Goal: Task Accomplishment & Management: Use online tool/utility

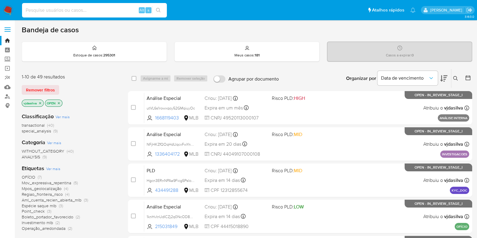
click at [68, 9] on input at bounding box center [94, 10] width 145 height 8
paste input "85263796"
type input "85263796"
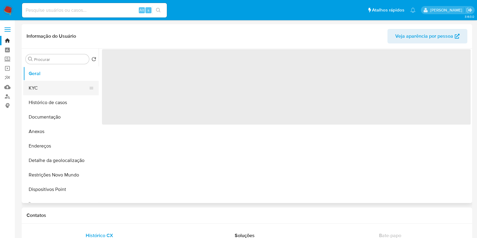
select select "10"
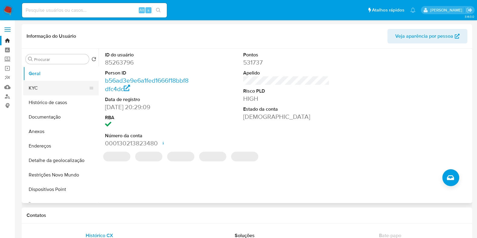
click at [37, 91] on button "KYC" at bounding box center [58, 88] width 71 height 14
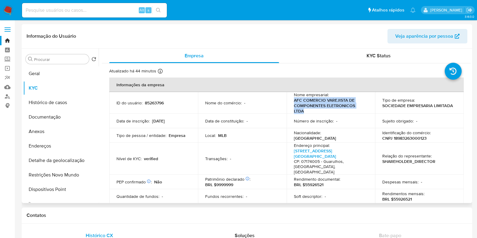
drag, startPoint x: 291, startPoint y: 100, endPoint x: 305, endPoint y: 111, distance: 17.0
click at [305, 111] on td "Nome empresarial : AFC COMERCIO VAREJISTA DE COMPONENTES ELETRONICOS LTDA" at bounding box center [331, 103] width 89 height 22
copy p "AFC COMERCIO VAREJISTA DE COMPONENTES ELETRONICOS LTDA"
click at [56, 106] on button "Histórico de casos" at bounding box center [58, 102] width 71 height 14
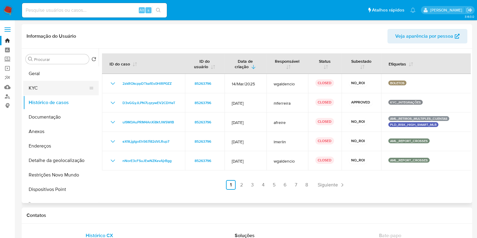
click at [47, 89] on button "KYC" at bounding box center [58, 88] width 71 height 14
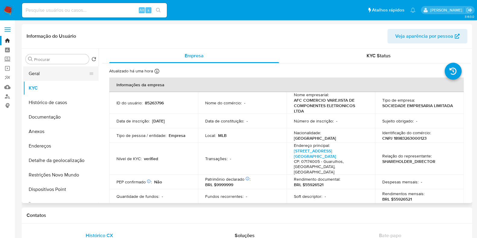
click at [59, 72] on button "Geral" at bounding box center [58, 73] width 71 height 14
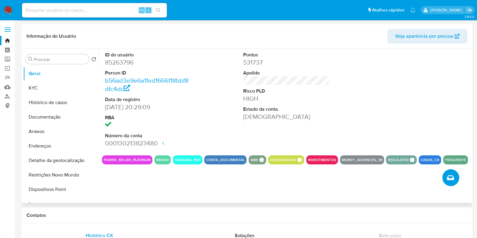
click at [447, 177] on icon "Criar caso manual" at bounding box center [450, 177] width 7 height 7
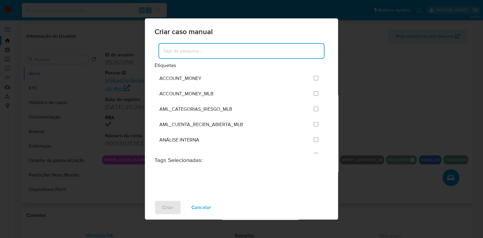
click at [227, 47] on input at bounding box center [241, 51] width 165 height 8
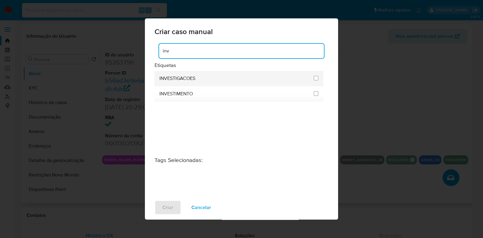
type input "inv"
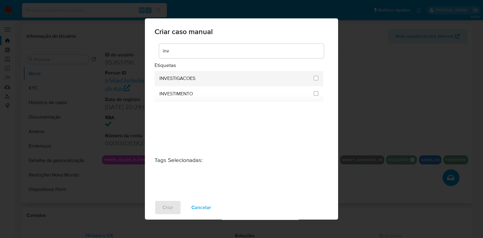
click at [191, 74] on div "INVESTIGACOES" at bounding box center [234, 78] width 151 height 15
click at [317, 77] on input "2067" at bounding box center [315, 78] width 5 height 5
checkbox input "true"
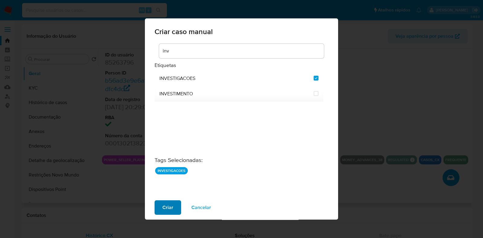
click at [167, 211] on span "Criar" at bounding box center [167, 207] width 11 height 13
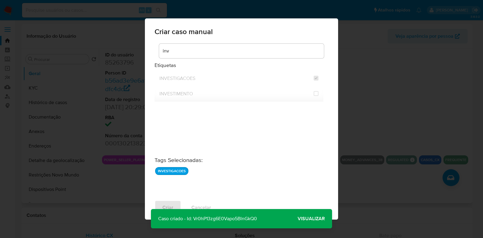
click at [307, 219] on span "Visualizar" at bounding box center [310, 219] width 27 height 0
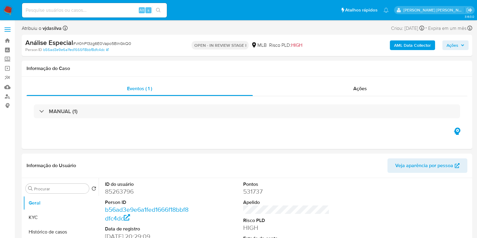
select select "10"
drag, startPoint x: 135, startPoint y: 44, endPoint x: 75, endPoint y: 44, distance: 59.4
click at [75, 44] on div "Análise Especial # Vr0hP13zg6E0Vapo5BlnGkQ0" at bounding box center [97, 42] width 145 height 9
copy span "Vr0hP13zg6E0Vapo5BlnGkQ0"
click at [8, 41] on link "Bandeja" at bounding box center [36, 40] width 72 height 9
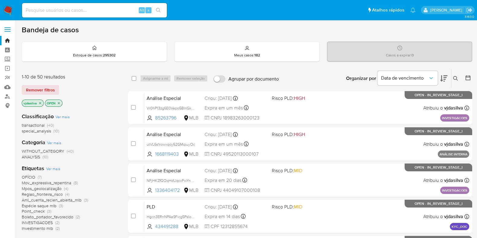
click at [34, 176] on span "OFÍCIO" at bounding box center [29, 177] width 14 height 6
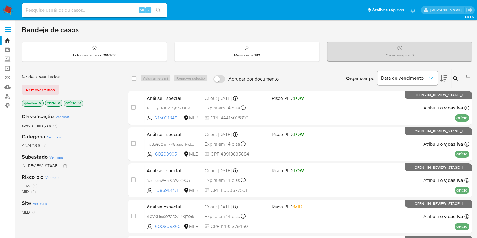
click at [440, 79] on icon at bounding box center [443, 78] width 7 height 6
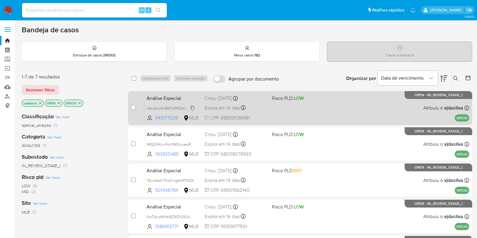
click at [192, 107] on span "wbwGuz4u9611mPAZdrIXMDKd" at bounding box center [172, 107] width 51 height 7
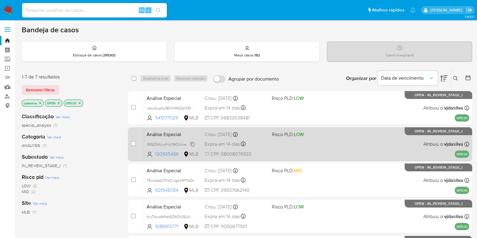
click at [192, 143] on span "lMGDNhLwFnLfWOklweoRgVWD" at bounding box center [174, 144] width 55 height 7
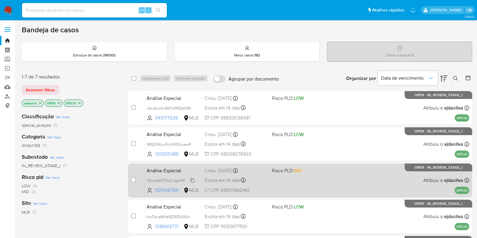
click at [192, 179] on span "TEwnVa0rTFzlCvIgIkHPTNOt" at bounding box center [170, 180] width 47 height 7
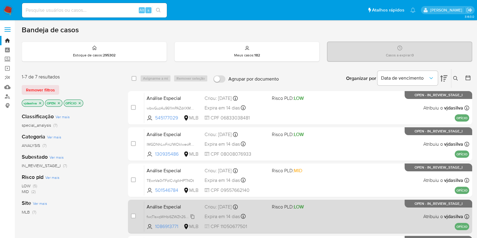
click at [192, 216] on span "fwcTIsxqWHbl6ZWZh26UkHBJ" at bounding box center [172, 216] width 50 height 7
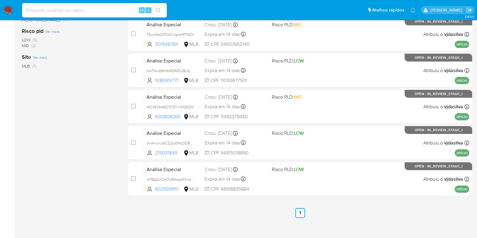
scroll to position [151, 0]
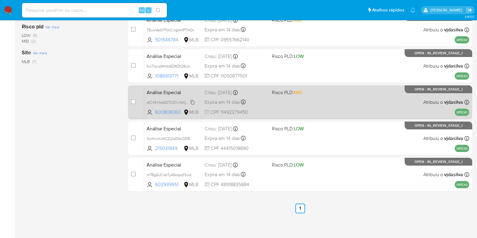
click at [193, 102] on span "dICVKHts6O7C57vi14XjEOtk" at bounding box center [170, 102] width 47 height 7
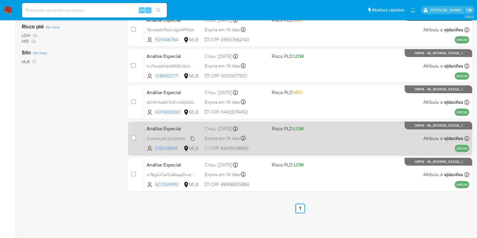
click at [192, 138] on span "1knHvInUdICZj2q0NcOD8Uni" at bounding box center [171, 138] width 49 height 7
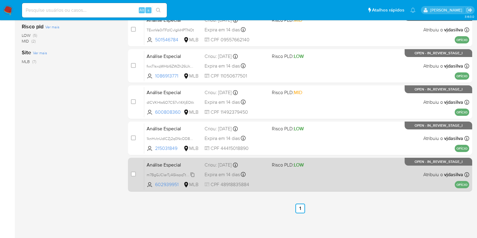
click at [192, 174] on span "m7BgGJClarTyA5kspqTtwd8K" at bounding box center [171, 174] width 49 height 7
click at [360, 173] on div "Análise Especial m7BgGJClarTyA5kspqTtwd8K 602939951 MLB Risco PLD: LOW Criou: 1…" at bounding box center [306, 174] width 325 height 30
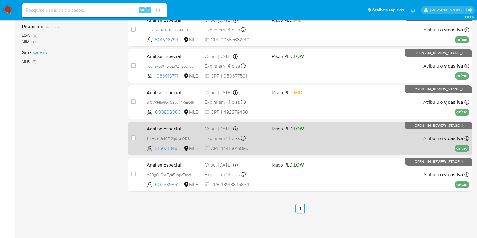
click at [345, 132] on div "Análise Especial 1knHvInUdICZj2q0NcOD8Uni 215031849 MLB Risco PLD: LOW Criou: 1…" at bounding box center [306, 138] width 325 height 30
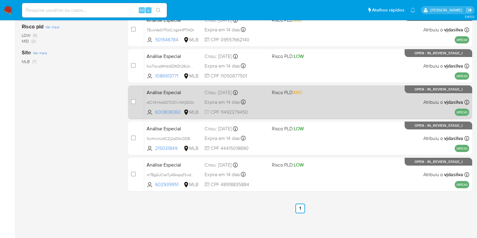
click at [337, 93] on div "Análise Especial dICVKHts6O7C57vi14XjEOtk 600808360 MLB Risco PLD: MID Criou: 1…" at bounding box center [306, 102] width 325 height 30
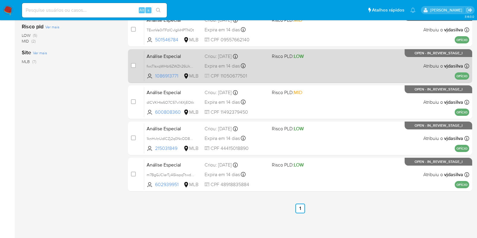
click at [338, 64] on div "Análise Especial fwcTIsxqWHbl6ZWZh26UkHBJ 1086913771 MLB Risco PLD: LOW Criou: …" at bounding box center [306, 66] width 325 height 30
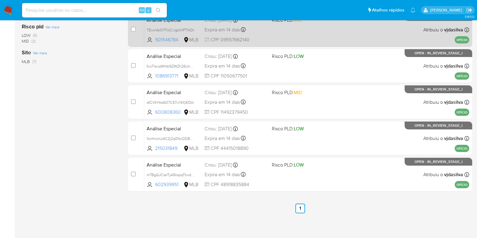
click at [330, 31] on div "Análise Especial TEwnVa0rTFzlCvIgIkHPTNOt 501546784 MLB Risco PLD: MID Criou: 1…" at bounding box center [306, 29] width 325 height 30
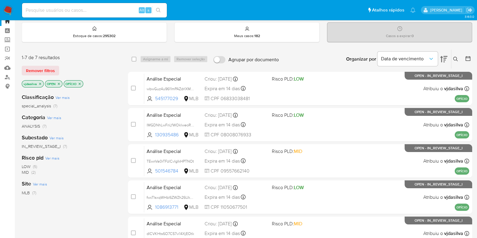
scroll to position [18, 0]
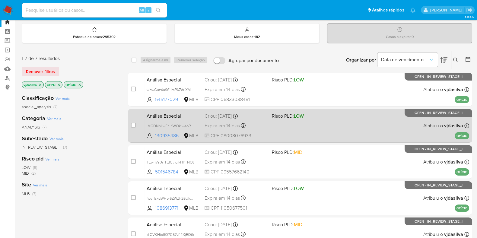
click at [359, 126] on div "Análise Especial lMGDNhLwFnLfWOklweoRgVWD 130935486 MLB Risco PLD: LOW Criou: 1…" at bounding box center [306, 125] width 325 height 30
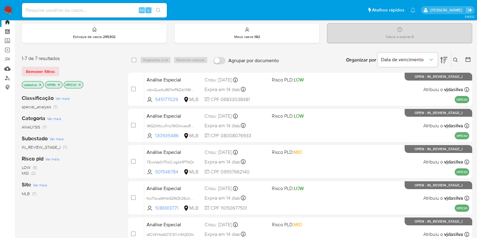
click at [8, 69] on link "Mulan" at bounding box center [36, 68] width 72 height 9
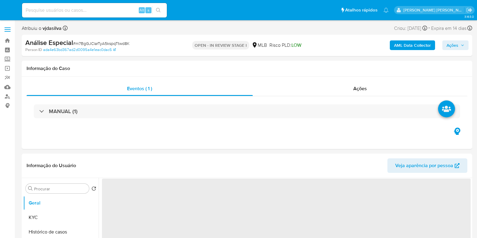
select select "10"
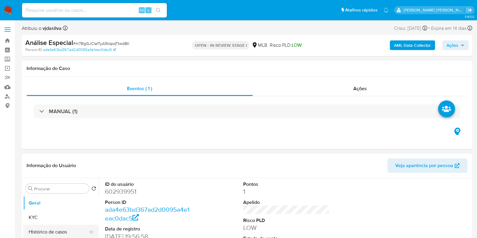
click at [73, 226] on button "Histórico de casos" at bounding box center [58, 232] width 71 height 14
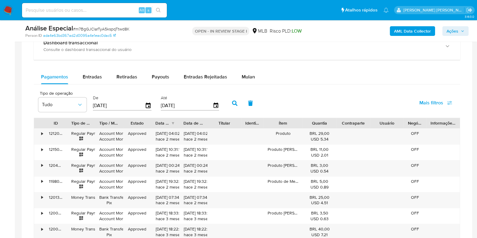
scroll to position [440, 0]
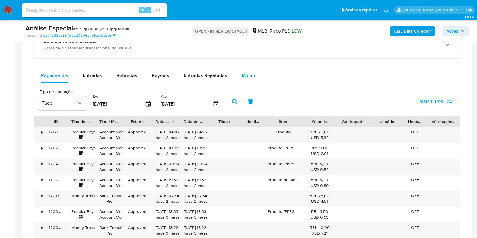
click at [245, 77] on span "Mulan" at bounding box center [248, 75] width 13 height 7
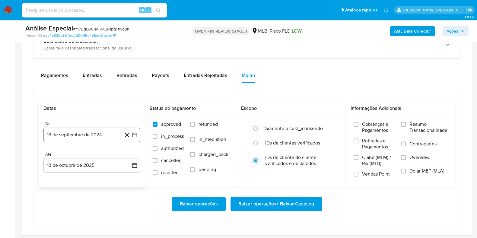
click at [81, 132] on button "13 de septiembre de 2024" at bounding box center [91, 135] width 97 height 14
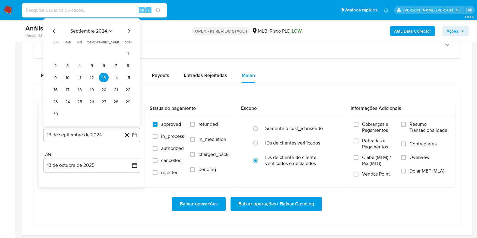
click at [92, 35] on div "septiembre 2024 septiembre 2024 lun lunes mar martes mié miércoles jue jueves v…" at bounding box center [92, 72] width 82 height 91
click at [97, 32] on span "septiembre 2024" at bounding box center [88, 31] width 37 height 6
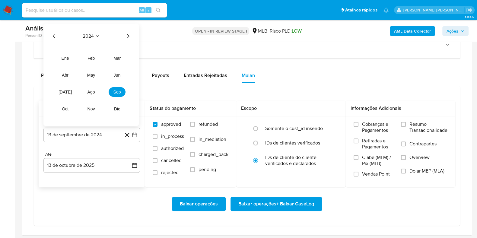
click at [129, 36] on icon "Año siguiente" at bounding box center [128, 36] width 2 height 4
click at [65, 74] on span "abr" at bounding box center [65, 75] width 7 height 5
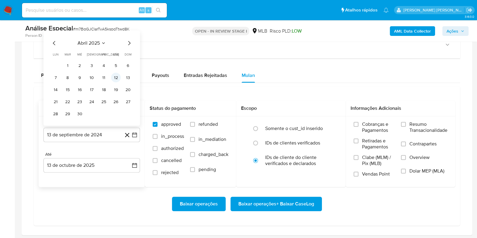
click at [117, 76] on button "12" at bounding box center [116, 78] width 10 height 10
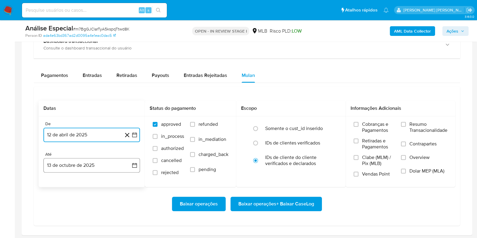
click at [88, 167] on button "13 de octubre de 2025" at bounding box center [91, 165] width 97 height 14
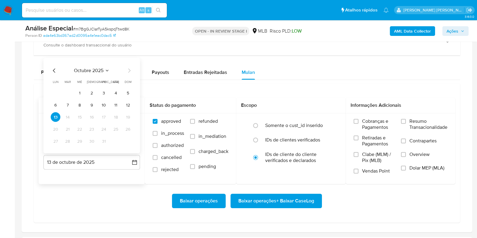
scroll to position [444, 0]
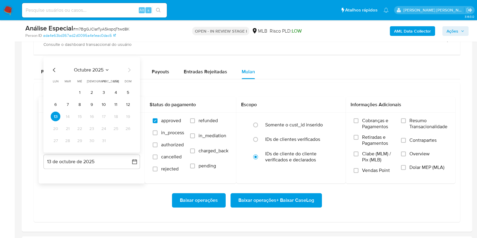
click at [128, 109] on tbody "1 2 3 4 5 6 7 8 9 10 11 12 13 14 15 16 17 18 19 20 21 22 23 24 25 26 27 28 29 3…" at bounding box center [92, 116] width 82 height 58
click at [127, 102] on button "12" at bounding box center [128, 105] width 10 height 10
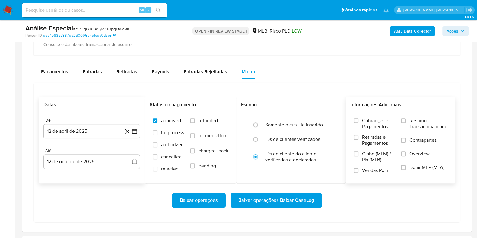
click at [409, 123] on span "Resumo Transacionalidade" at bounding box center [428, 124] width 38 height 12
click at [406, 123] on input "Resumo Transacionalidade" at bounding box center [403, 120] width 5 height 5
click at [410, 140] on span "Contrapartes" at bounding box center [422, 140] width 27 height 6
click at [406, 140] on input "Contrapartes" at bounding box center [403, 140] width 5 height 5
click at [278, 199] on span "Baixar operações + Baixar CaseLog" at bounding box center [276, 200] width 76 height 13
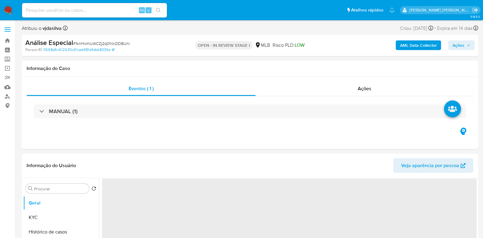
select select "10"
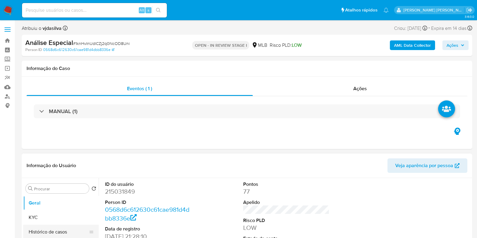
click at [66, 232] on button "Histórico de casos" at bounding box center [58, 232] width 71 height 14
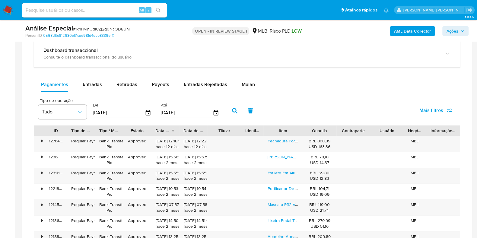
scroll to position [475, 0]
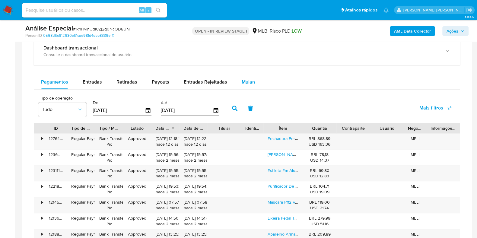
click at [249, 80] on span "Mulan" at bounding box center [248, 81] width 13 height 7
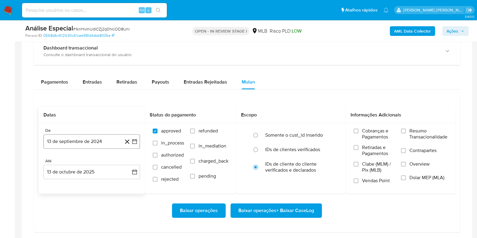
click at [109, 141] on button "13 de septiembre de 2024" at bounding box center [91, 141] width 97 height 14
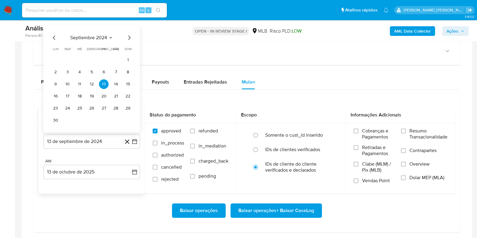
click at [98, 37] on span "septiembre 2024" at bounding box center [88, 38] width 37 height 6
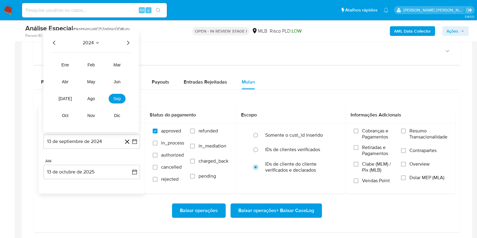
click at [127, 40] on icon "Año siguiente" at bounding box center [127, 42] width 7 height 7
click at [65, 81] on span "abr" at bounding box center [65, 81] width 7 height 5
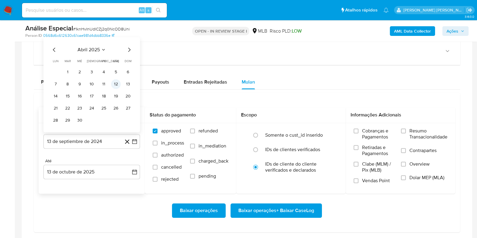
click at [116, 84] on button "12" at bounding box center [116, 84] width 10 height 10
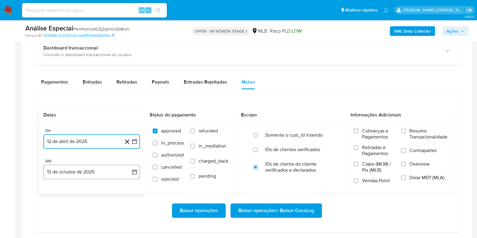
click at [87, 173] on button "13 de octubre de 2025" at bounding box center [91, 172] width 97 height 14
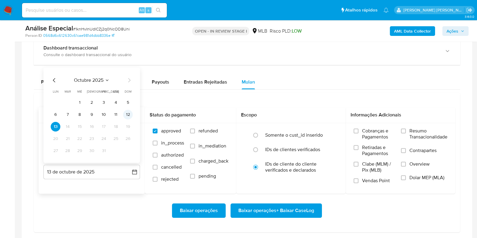
click at [128, 115] on button "12" at bounding box center [128, 115] width 10 height 10
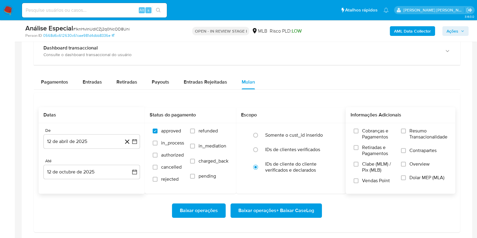
click at [416, 134] on span "Resumo Transacionalidade" at bounding box center [428, 134] width 38 height 12
click at [406, 133] on input "Resumo Transacionalidade" at bounding box center [403, 131] width 5 height 5
click at [413, 148] on span "Contrapartes" at bounding box center [422, 151] width 27 height 6
click at [406, 148] on input "Contrapartes" at bounding box center [403, 150] width 5 height 5
click at [281, 205] on span "Baixar operações + Baixar CaseLog" at bounding box center [276, 210] width 76 height 13
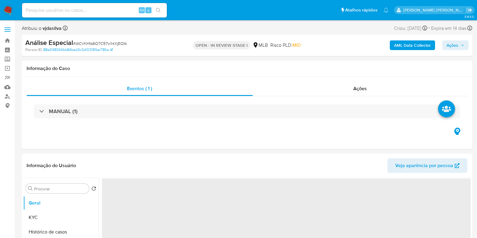
select select "10"
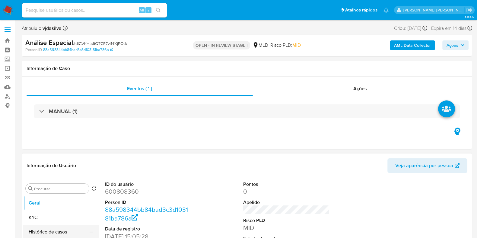
click at [62, 233] on button "Histórico de casos" at bounding box center [58, 232] width 71 height 14
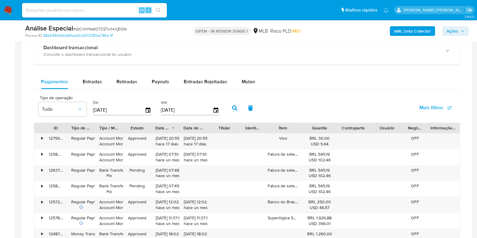
scroll to position [480, 0]
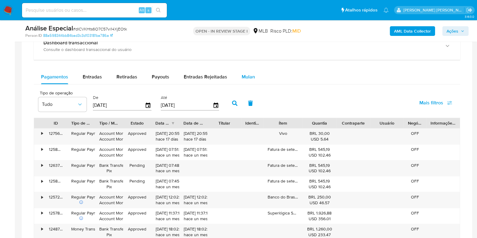
click at [250, 73] on span "Mulan" at bounding box center [248, 76] width 13 height 7
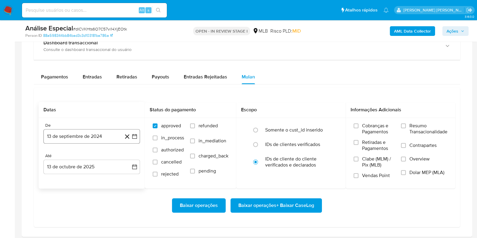
click at [101, 137] on button "13 de septiembre de 2024" at bounding box center [91, 136] width 97 height 14
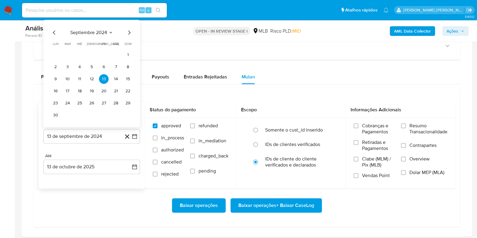
click at [105, 30] on span "septiembre 2024" at bounding box center [88, 33] width 37 height 6
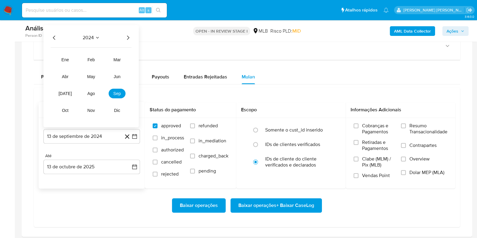
click at [130, 37] on icon "Año siguiente" at bounding box center [127, 37] width 7 height 7
click at [66, 76] on span "abr" at bounding box center [65, 76] width 7 height 5
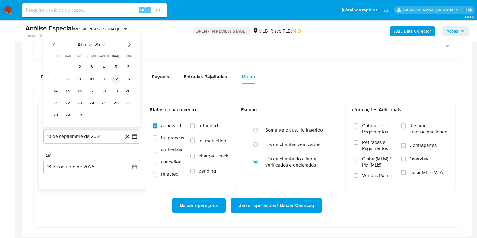
click at [117, 78] on button "12" at bounding box center [116, 79] width 10 height 10
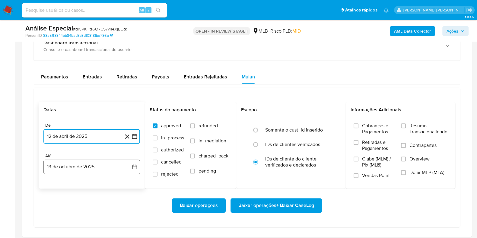
click at [92, 165] on button "13 de octubre de 2025" at bounding box center [91, 167] width 97 height 14
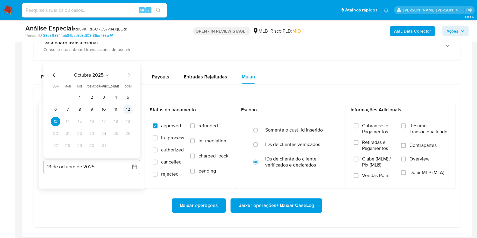
click at [126, 106] on button "12" at bounding box center [128, 110] width 10 height 10
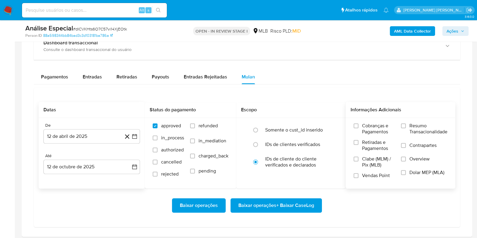
click at [431, 127] on span "Resumo Transacionalidade" at bounding box center [428, 129] width 38 height 12
click at [406, 127] on input "Resumo Transacionalidade" at bounding box center [403, 125] width 5 height 5
click at [409, 144] on span "Contrapartes" at bounding box center [422, 145] width 27 height 6
click at [406, 144] on input "Contrapartes" at bounding box center [403, 145] width 5 height 5
click at [290, 202] on span "Baixar operações + Baixar CaseLog" at bounding box center [276, 205] width 76 height 13
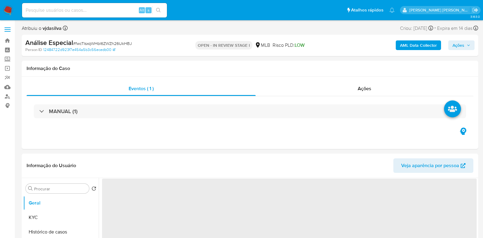
select select "10"
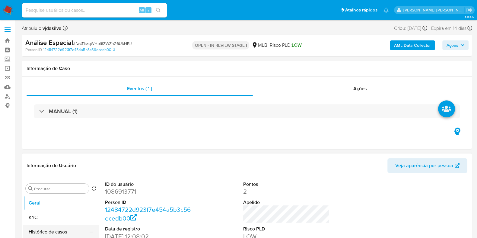
click at [60, 234] on button "Histórico de casos" at bounding box center [58, 232] width 71 height 14
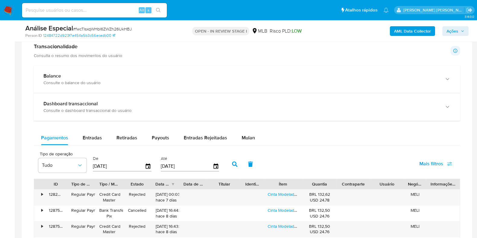
scroll to position [456, 0]
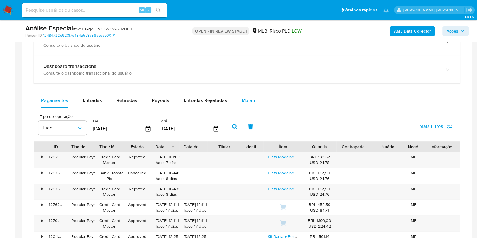
click at [244, 97] on span "Mulan" at bounding box center [248, 100] width 13 height 7
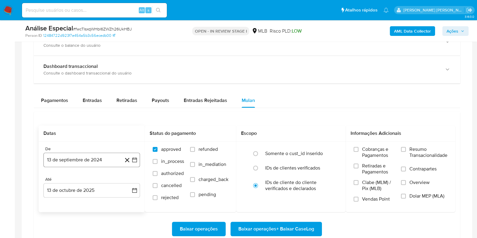
click at [75, 162] on button "13 de septiembre de 2024" at bounding box center [91, 160] width 97 height 14
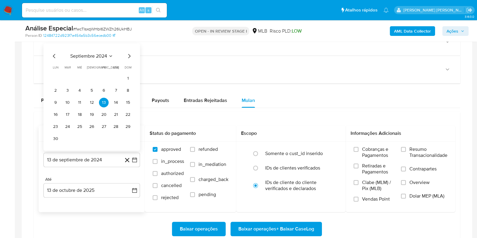
click at [103, 56] on span "septiembre 2024" at bounding box center [88, 56] width 37 height 6
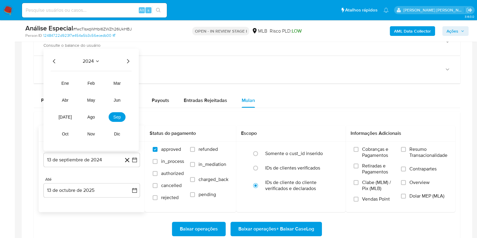
click at [127, 58] on icon "Año siguiente" at bounding box center [127, 61] width 7 height 7
click at [65, 101] on span "abr" at bounding box center [65, 100] width 7 height 5
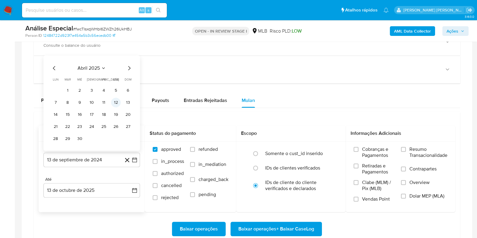
click at [114, 103] on button "12" at bounding box center [116, 103] width 10 height 10
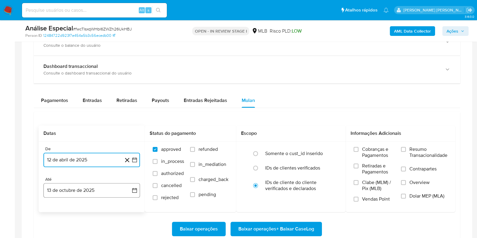
click at [96, 188] on button "13 de octubre de 2025" at bounding box center [91, 190] width 97 height 14
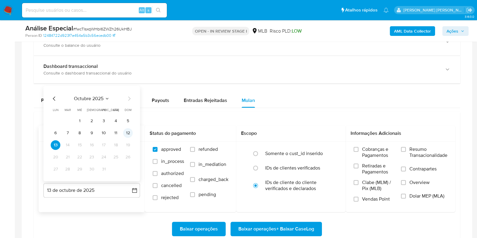
click at [126, 132] on button "12" at bounding box center [128, 133] width 10 height 10
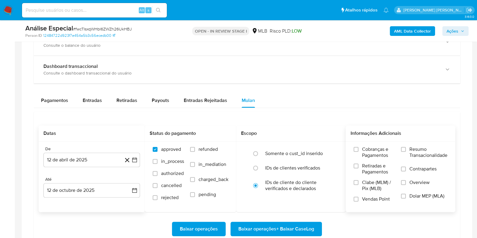
click at [412, 151] on span "Resumo Transacionalidade" at bounding box center [428, 152] width 38 height 12
click at [406, 151] on input "Resumo Transacionalidade" at bounding box center [403, 149] width 5 height 5
click at [410, 168] on span "Contrapartes" at bounding box center [422, 169] width 27 height 6
click at [406, 168] on input "Contrapartes" at bounding box center [403, 169] width 5 height 5
click at [288, 228] on span "Baixar operações + Baixar CaseLog" at bounding box center [276, 228] width 76 height 13
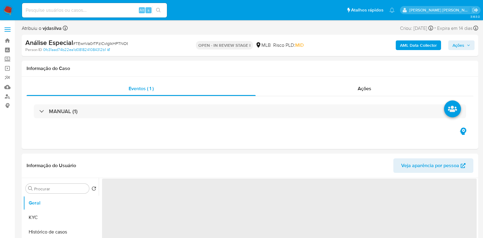
select select "10"
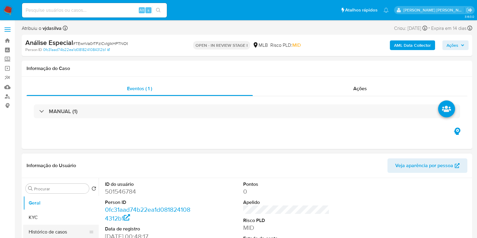
click at [70, 236] on button "Histórico de casos" at bounding box center [58, 232] width 71 height 14
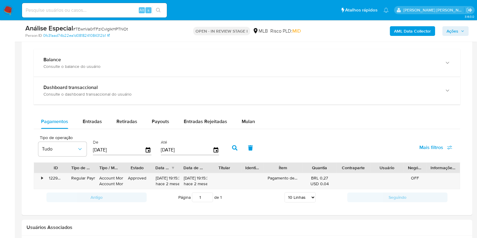
scroll to position [442, 0]
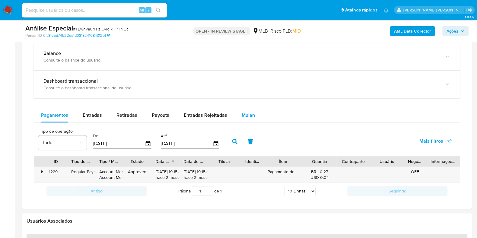
click at [247, 112] on span "Mulan" at bounding box center [248, 115] width 13 height 7
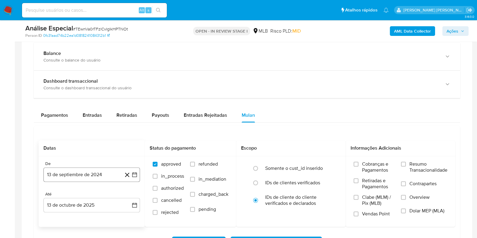
click at [87, 177] on button "13 de septiembre de 2024" at bounding box center [91, 174] width 97 height 14
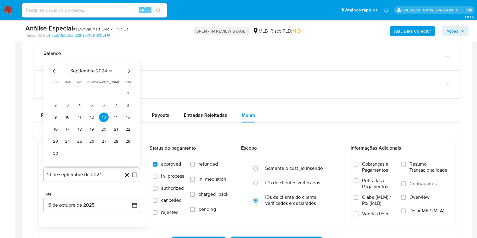
click at [93, 69] on span "septiembre 2024" at bounding box center [88, 71] width 37 height 6
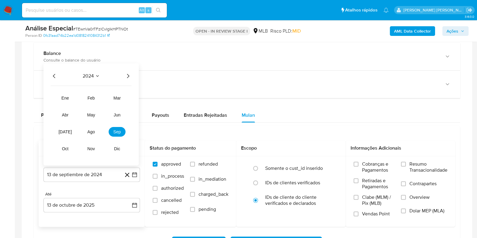
click at [122, 75] on div "2024" at bounding box center [91, 75] width 81 height 7
click at [130, 75] on icon "Año siguiente" at bounding box center [127, 75] width 7 height 7
click at [66, 115] on span "abr" at bounding box center [65, 115] width 7 height 5
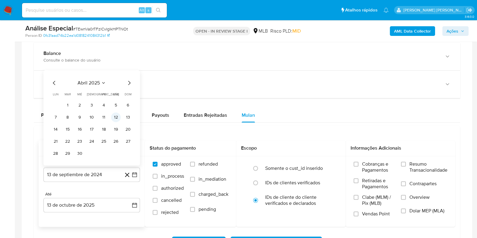
click at [116, 115] on button "12" at bounding box center [116, 118] width 10 height 10
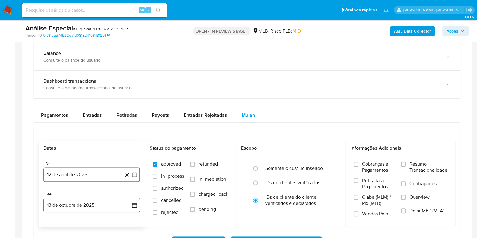
click at [92, 207] on button "13 de octubre de 2025" at bounding box center [91, 205] width 97 height 14
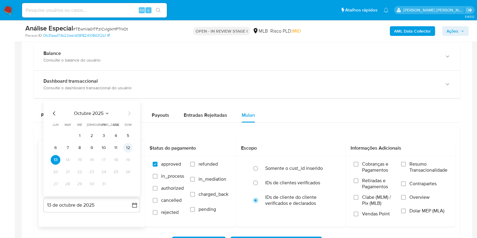
click at [130, 145] on button "12" at bounding box center [128, 148] width 10 height 10
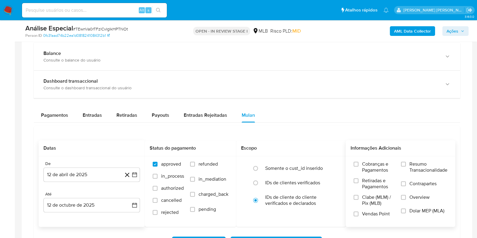
click at [411, 167] on span "Resumo Transacionalidade" at bounding box center [428, 167] width 38 height 12
click at [406, 167] on input "Resumo Transacionalidade" at bounding box center [403, 164] width 5 height 5
click at [411, 184] on span "Contrapartes" at bounding box center [422, 184] width 27 height 6
click at [406, 184] on input "Contrapartes" at bounding box center [403, 183] width 5 height 5
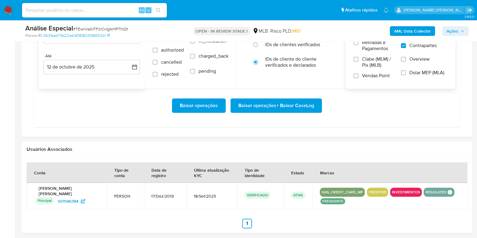
scroll to position [562, 0]
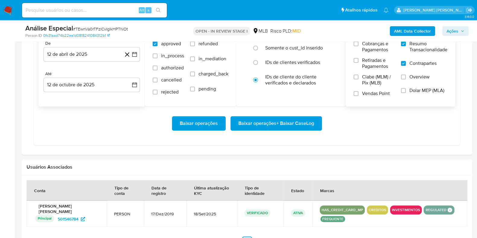
click at [300, 122] on span "Baixar operações + Baixar CaseLog" at bounding box center [276, 123] width 76 height 13
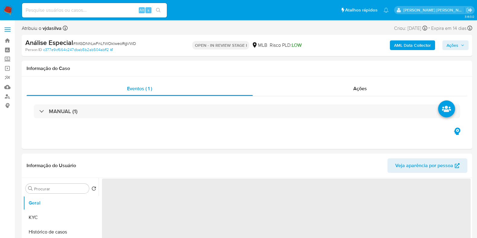
select select "10"
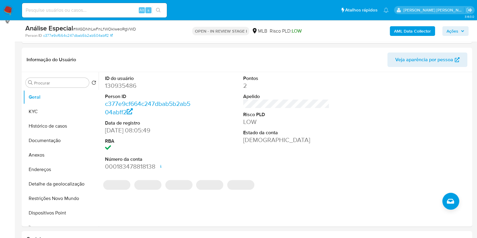
scroll to position [86, 0]
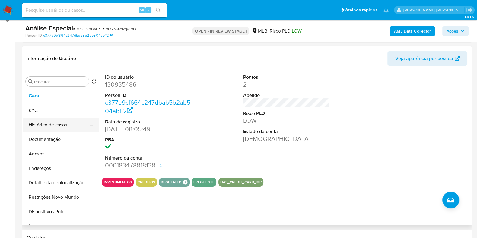
click at [69, 123] on button "Histórico de casos" at bounding box center [58, 125] width 71 height 14
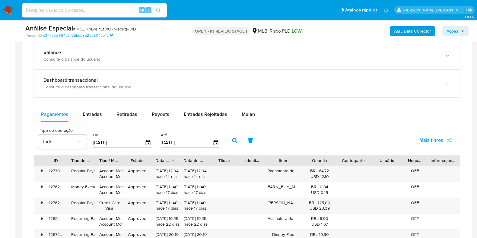
scroll to position [486, 0]
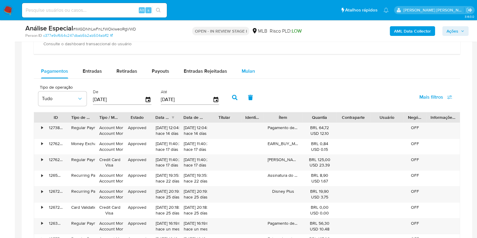
click at [242, 73] on span "Mulan" at bounding box center [248, 71] width 13 height 7
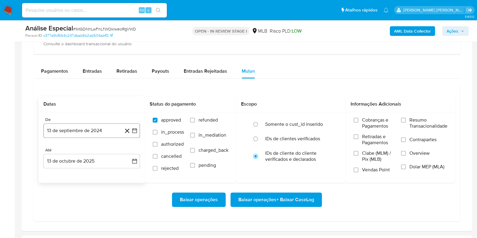
click at [102, 132] on button "13 de septiembre de 2024" at bounding box center [91, 130] width 97 height 14
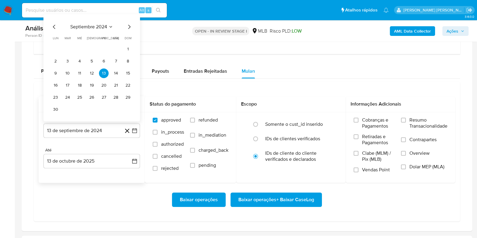
click at [91, 28] on span "septiembre 2024" at bounding box center [88, 27] width 37 height 6
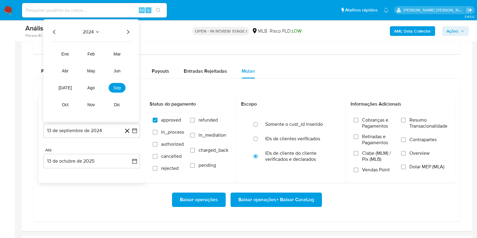
click at [130, 34] on icon "Año siguiente" at bounding box center [127, 31] width 7 height 7
click at [65, 70] on span "abr" at bounding box center [65, 70] width 7 height 5
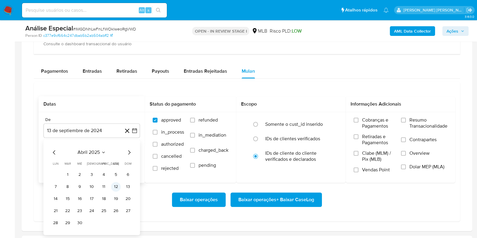
click at [116, 187] on button "12" at bounding box center [116, 187] width 10 height 10
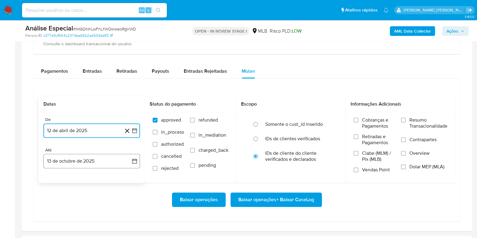
click at [100, 161] on button "13 de octubre de 2025" at bounding box center [91, 161] width 97 height 14
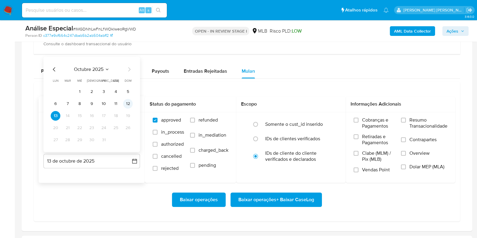
click at [130, 102] on button "12" at bounding box center [128, 104] width 10 height 10
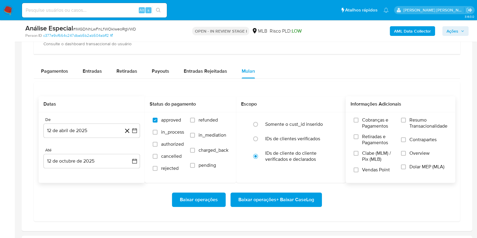
click at [421, 120] on span "Resumo Transacionalidade" at bounding box center [428, 123] width 38 height 12
click at [406, 120] on input "Resumo Transacionalidade" at bounding box center [403, 120] width 5 height 5
click at [412, 142] on label "Contrapartes" at bounding box center [424, 144] width 46 height 14
click at [406, 142] on input "Contrapartes" at bounding box center [403, 139] width 5 height 5
click at [303, 201] on span "Baixar operações + Baixar CaseLog" at bounding box center [276, 199] width 76 height 13
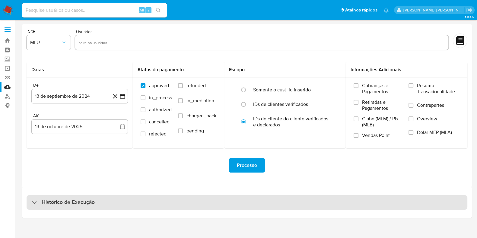
click at [129, 208] on div "Histórico de Execução" at bounding box center [247, 202] width 441 height 14
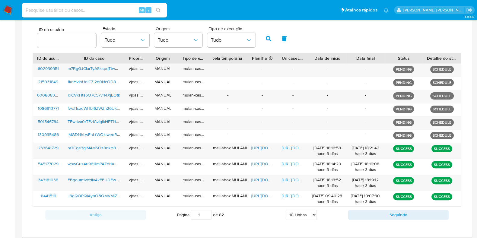
scroll to position [216, 0]
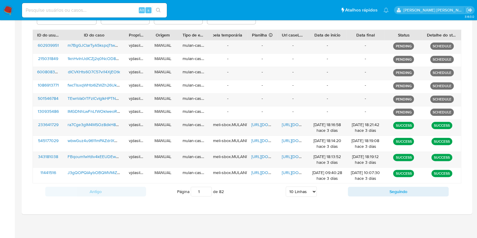
click at [293, 186] on select "5 Linhas 10 Linhas 20 Linhas 25 Linhas 50 Linhas 100 Linhas" at bounding box center [301, 191] width 31 height 10
select select "100"
click at [286, 186] on select "5 Linhas 10 Linhas 20 Linhas 25 Linhas 50 Linhas 100 Linhas" at bounding box center [301, 191] width 31 height 10
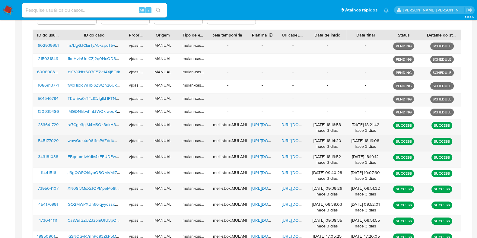
click at [290, 138] on span "https://docs.google.com/document/d/1811j_N0Jktp2Aj_VFXK5DZfWouV4p4ZtghYq8RHophE…" at bounding box center [303, 141] width 42 height 6
click at [263, 139] on span "https://docs.google.com/spreadsheets/d/11Yy6gbb81W7jiMCWDP5zBkXBa1sZg1_NQoT-m2C…" at bounding box center [272, 141] width 42 height 6
click at [106, 138] on span "wbwGuz4u9611mPAZdrIXMDKd" at bounding box center [97, 141] width 58 height 6
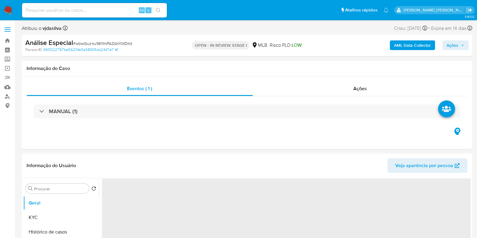
select select "10"
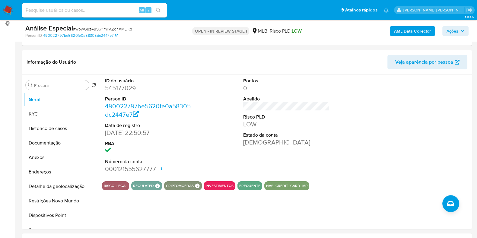
scroll to position [97, 0]
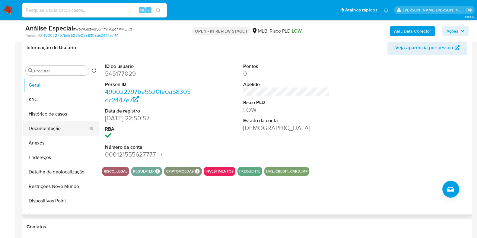
click at [56, 128] on button "Documentação" at bounding box center [58, 128] width 71 height 14
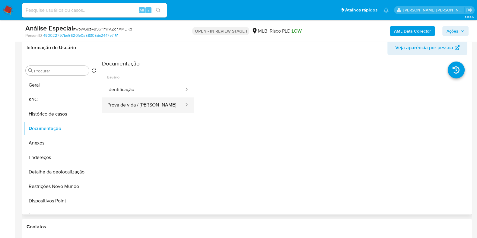
click at [137, 108] on button "Prova de vida / [PERSON_NAME]" at bounding box center [143, 104] width 83 height 15
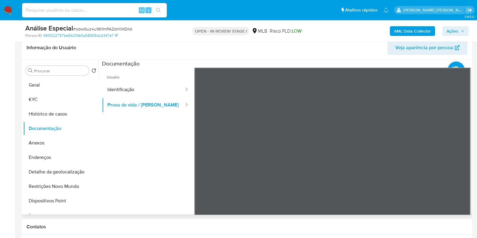
click at [141, 81] on span "Usuário" at bounding box center [148, 75] width 92 height 14
click at [154, 91] on button "Identificação" at bounding box center [143, 89] width 83 height 15
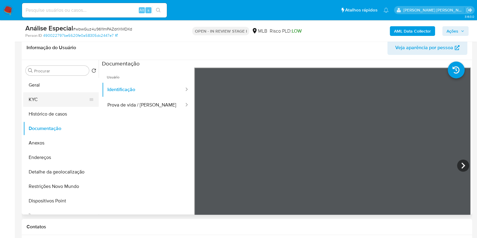
click at [55, 99] on button "KYC" at bounding box center [58, 99] width 71 height 14
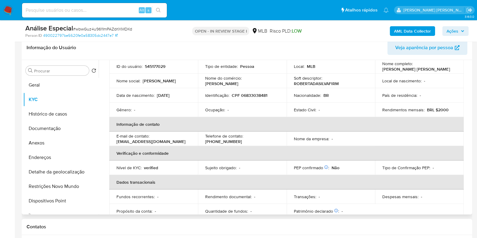
scroll to position [29, 0]
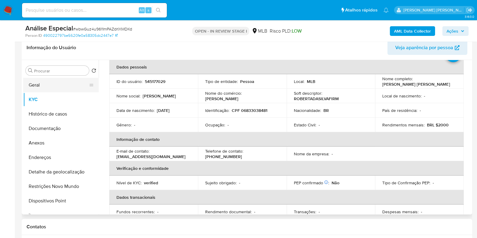
click at [55, 86] on button "Geral" at bounding box center [58, 85] width 71 height 14
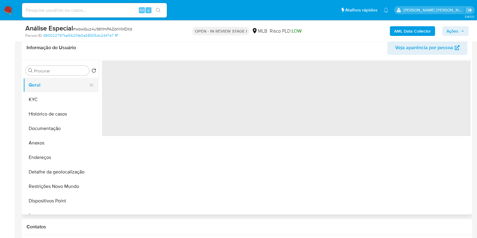
scroll to position [0, 0]
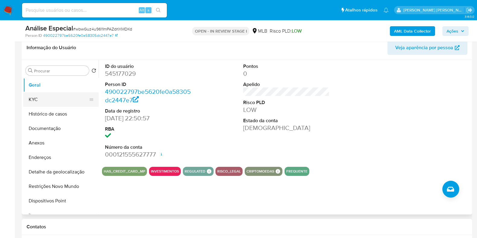
click at [56, 95] on button "KYC" at bounding box center [58, 99] width 71 height 14
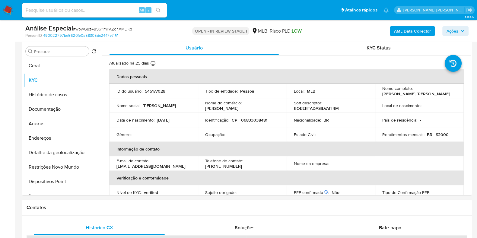
scroll to position [110, 0]
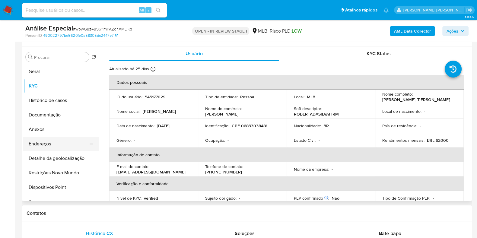
click at [64, 142] on button "Endereços" at bounding box center [58, 144] width 71 height 14
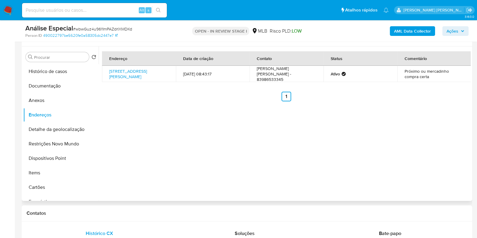
scroll to position [30, 0]
click at [59, 132] on button "Detalhe da geolocalização" at bounding box center [58, 128] width 71 height 14
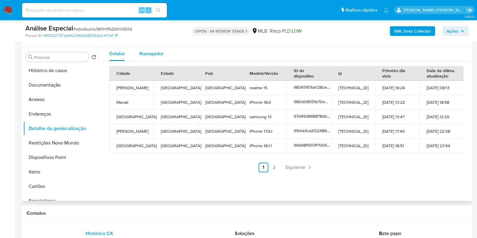
click at [142, 55] on span "Navegador" at bounding box center [151, 53] width 24 height 7
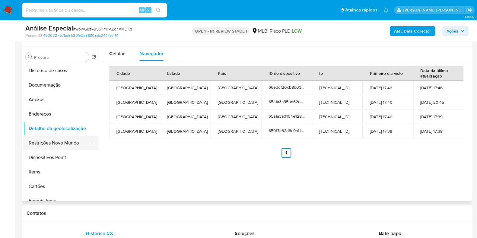
click at [64, 145] on button "Restrições Novo Mundo" at bounding box center [58, 143] width 71 height 14
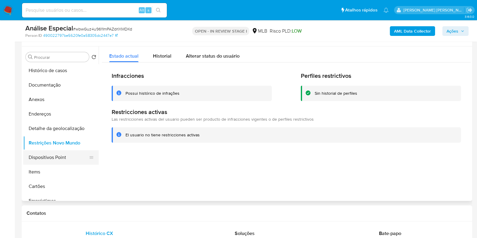
click at [60, 156] on button "Dispositivos Point" at bounding box center [58, 157] width 71 height 14
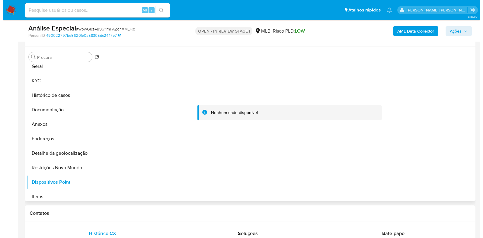
scroll to position [0, 0]
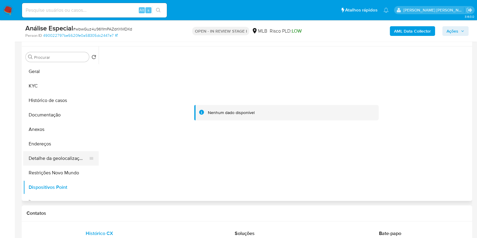
click at [73, 156] on button "Detalhe da geolocalização" at bounding box center [58, 158] width 71 height 14
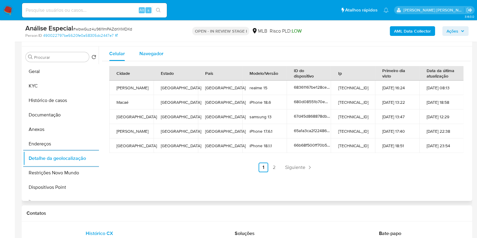
click at [166, 57] on button "Navegador" at bounding box center [151, 53] width 39 height 14
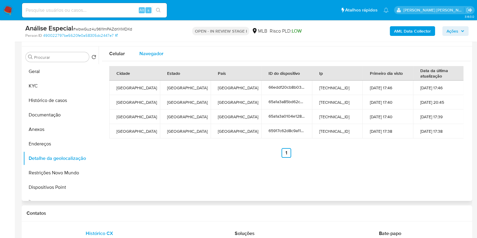
type button "1"
click at [122, 52] on span "Celular" at bounding box center [117, 53] width 16 height 7
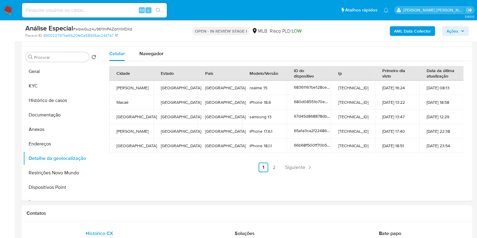
click at [419, 31] on b "AML Data Collector" at bounding box center [412, 31] width 37 height 10
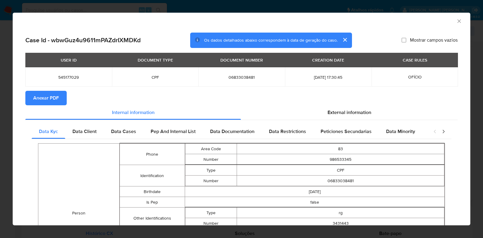
click at [43, 93] on span "Anexar PDF" at bounding box center [46, 97] width 26 height 13
click at [456, 22] on div "AML Data Collector" at bounding box center [241, 20] width 457 height 15
click at [456, 22] on icon "Fechar a janela" at bounding box center [459, 21] width 6 height 6
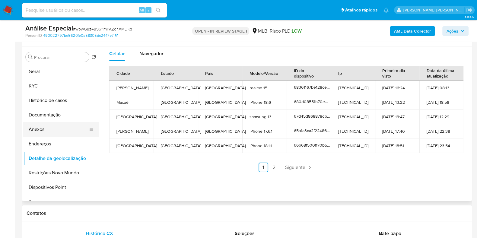
click at [53, 125] on button "Anexos" at bounding box center [58, 129] width 71 height 14
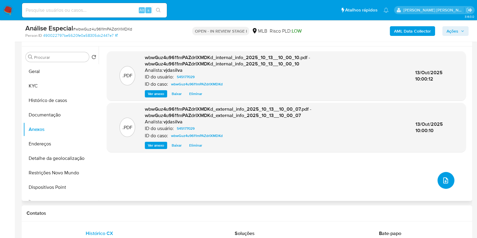
click at [444, 179] on icon "upload-file" at bounding box center [445, 180] width 7 height 7
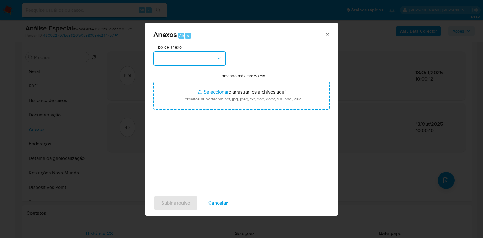
click at [224, 53] on button "button" at bounding box center [189, 58] width 72 height 14
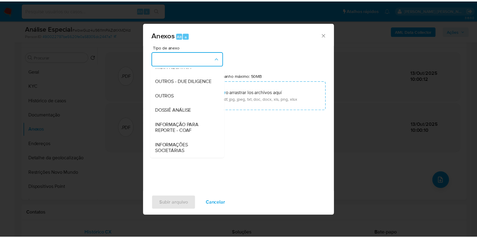
scroll to position [93, 0]
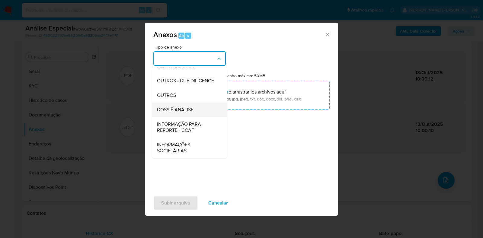
click at [199, 111] on div "DOSSIÊ ANÁLISE" at bounding box center [188, 110] width 62 height 14
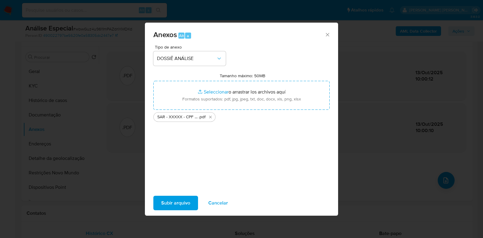
click at [176, 206] on span "Subir arquivo" at bounding box center [175, 202] width 29 height 13
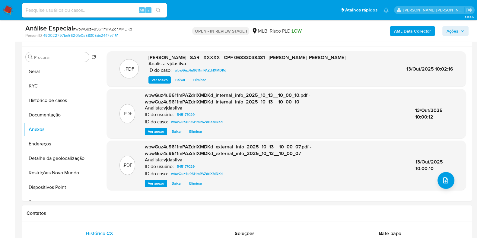
click at [454, 31] on span "Ações" at bounding box center [452, 31] width 12 height 10
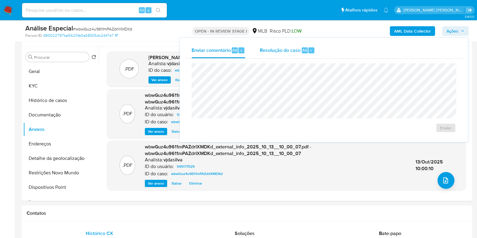
click at [287, 52] on span "Resolução do caso" at bounding box center [280, 49] width 41 height 7
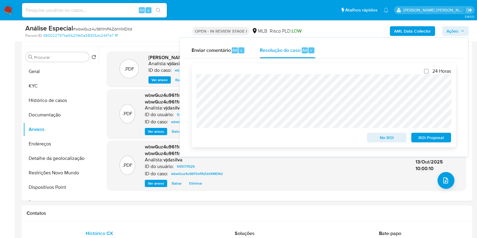
click at [431, 139] on span "ROI Proposal" at bounding box center [430, 137] width 31 height 8
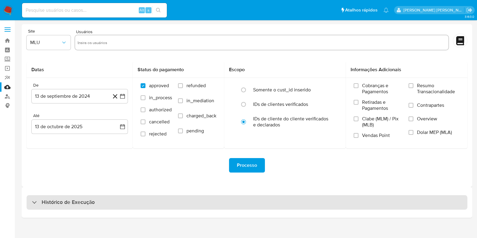
click at [254, 202] on div "Histórico de Execução" at bounding box center [247, 202] width 441 height 14
select select "10"
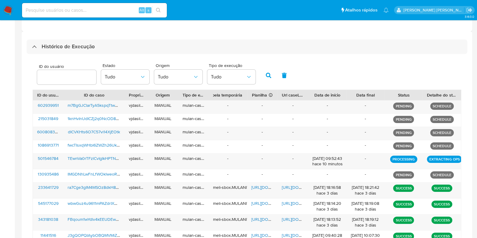
scroll to position [158, 0]
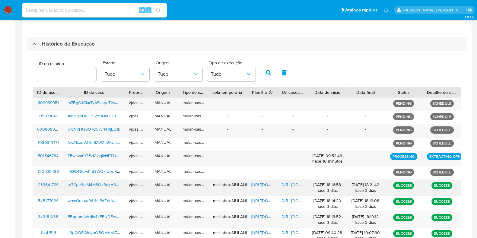
click at [298, 183] on span "[URL][DOMAIN_NAME]" at bounding box center [303, 185] width 42 height 6
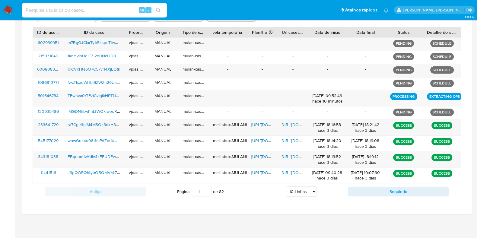
click at [80, 10] on input at bounding box center [94, 10] width 145 height 8
paste input "Vr0hP13zg6E0Vapo5BlnGkQ0"
type input "Vr0hP13zg6E0Vapo5BlnGkQ0"
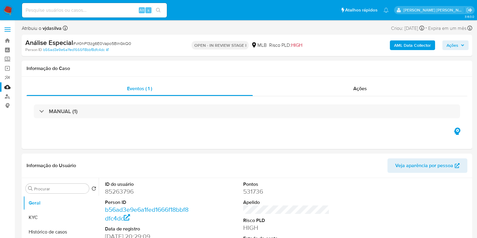
select select "10"
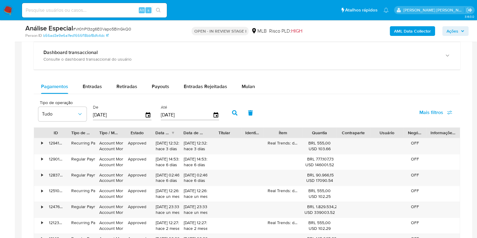
scroll to position [466, 0]
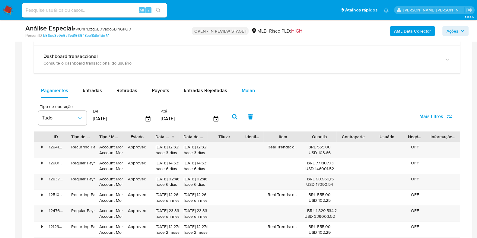
click at [252, 88] on span "Mulan" at bounding box center [248, 90] width 13 height 7
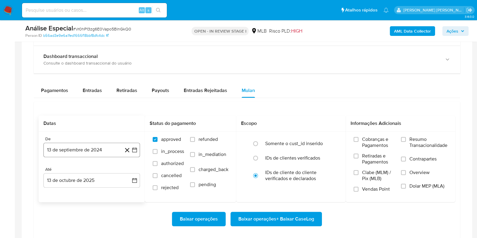
click at [100, 153] on button "13 de septiembre de 2024" at bounding box center [91, 150] width 97 height 14
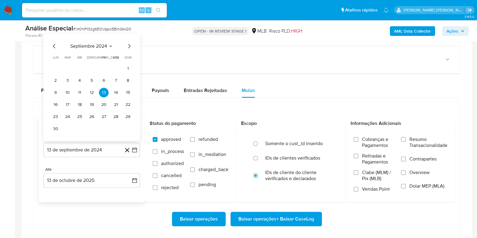
click at [98, 45] on span "septiembre 2024" at bounding box center [88, 46] width 37 height 6
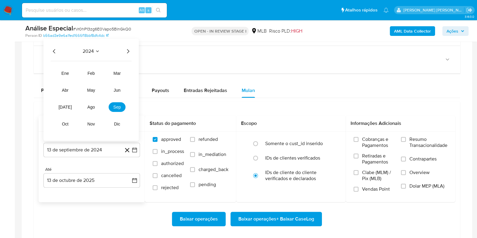
click at [135, 52] on div "2024 2024 ene feb mar abr may jun jul ago sep oct nov dic" at bounding box center [90, 90] width 95 height 102
click at [129, 50] on icon "Año siguiente" at bounding box center [127, 51] width 7 height 7
click at [64, 122] on span "oct" at bounding box center [65, 124] width 7 height 5
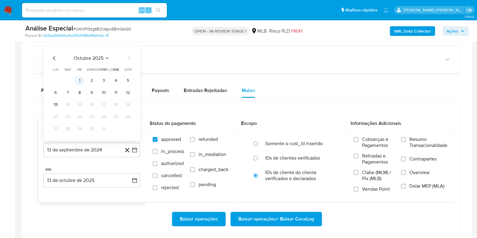
click at [80, 80] on button "1" at bounding box center [80, 81] width 10 height 10
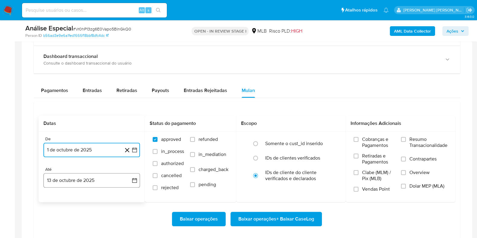
click at [84, 179] on button "13 de octubre de 2025" at bounding box center [91, 180] width 97 height 14
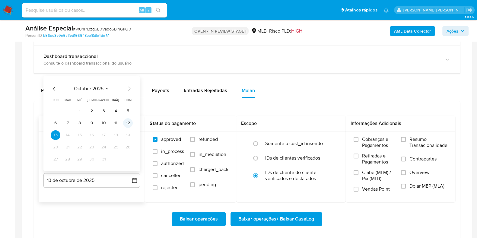
click at [127, 123] on button "12" at bounding box center [128, 123] width 10 height 10
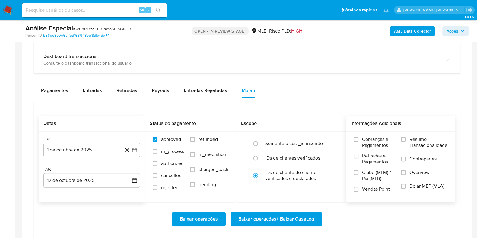
click at [421, 141] on span "Resumo Transacionalidade" at bounding box center [428, 142] width 38 height 12
click at [406, 141] on input "Resumo Transacionalidade" at bounding box center [403, 139] width 5 height 5
click at [410, 157] on span "Contrapartes" at bounding box center [422, 159] width 27 height 6
click at [406, 157] on input "Contrapartes" at bounding box center [403, 159] width 5 height 5
click at [294, 215] on span "Baixar operações + Baixar CaseLog" at bounding box center [276, 218] width 76 height 13
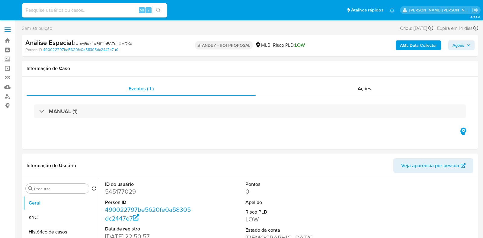
select select "10"
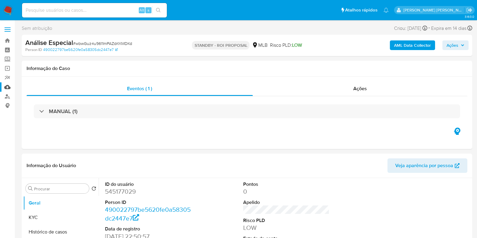
click at [8, 87] on link "Mulan" at bounding box center [36, 86] width 72 height 9
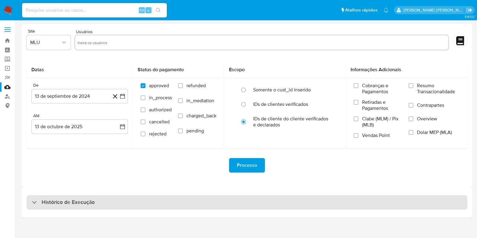
click at [72, 197] on div "Histórico de Execução" at bounding box center [247, 202] width 441 height 14
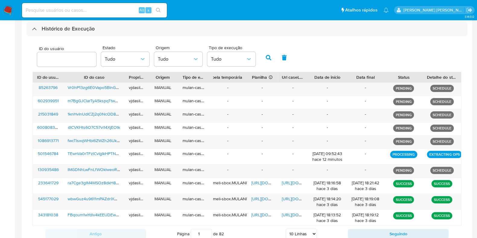
scroll to position [175, 0]
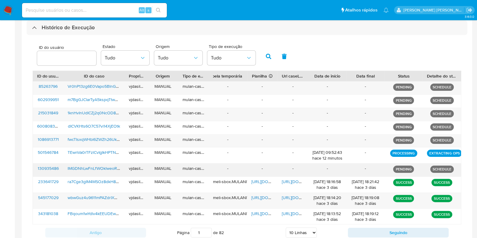
click at [104, 165] on span "lMGDNhLwFnLfWOklweoRgVWD" at bounding box center [98, 168] width 61 height 6
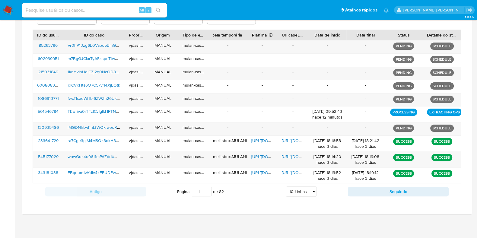
click at [306, 189] on select "5 Linhas 10 Linhas 20 Linhas 25 Linhas 50 Linhas 100 Linhas" at bounding box center [301, 191] width 31 height 10
select select "100"
click at [286, 186] on select "5 Linhas 10 Linhas 20 Linhas 25 Linhas 50 Linhas 100 Linhas" at bounding box center [301, 191] width 31 height 10
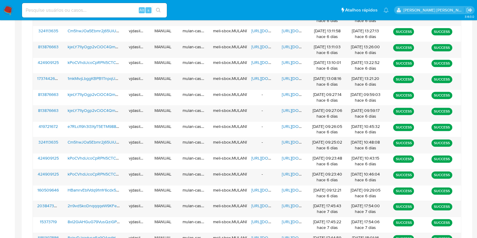
scroll to position [998, 0]
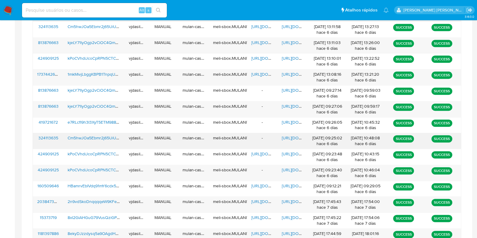
click at [285, 135] on span "https://docs.google.com/document/d/1CVB_-LPkXYXFhLKTGe2ol1iPxlgWWflOAnHr24-dKq0…" at bounding box center [303, 138] width 42 height 6
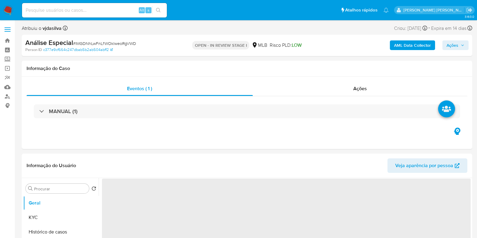
select select "10"
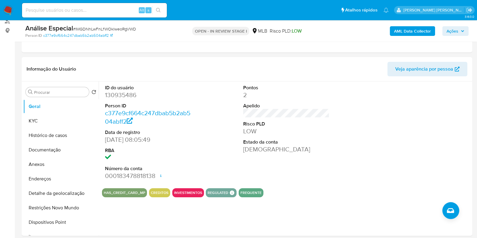
scroll to position [77, 0]
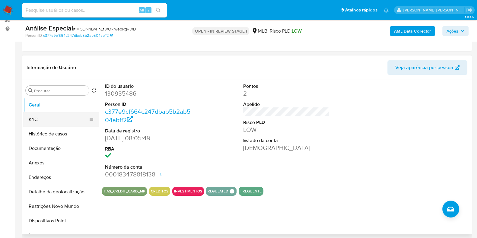
click at [68, 117] on button "KYC" at bounding box center [58, 119] width 71 height 14
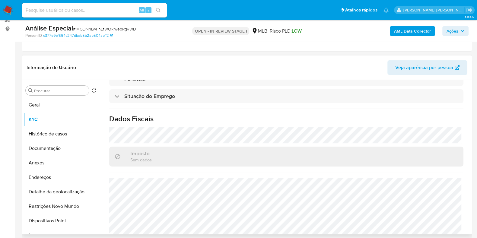
scroll to position [264, 0]
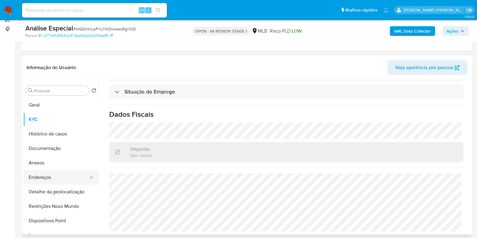
click at [65, 174] on button "Endereços" at bounding box center [58, 177] width 71 height 14
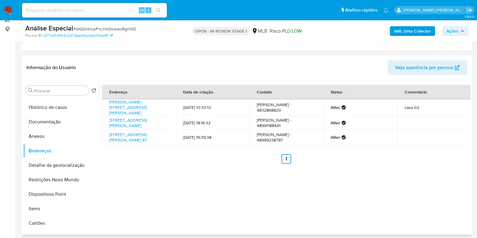
scroll to position [29, 0]
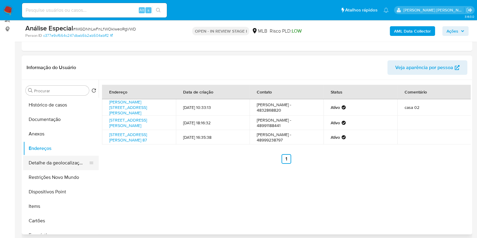
click at [49, 163] on button "Detalhe da geolocalização" at bounding box center [58, 163] width 71 height 14
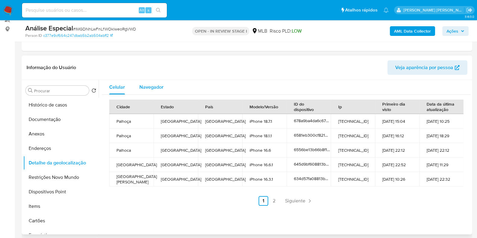
click at [147, 86] on span "Navegador" at bounding box center [151, 87] width 24 height 7
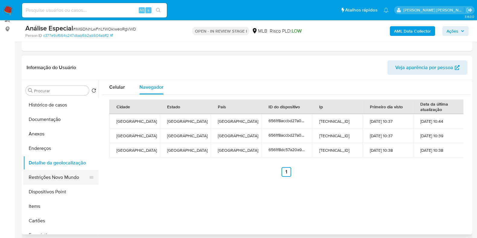
click at [64, 176] on button "Restrições Novo Mundo" at bounding box center [58, 177] width 71 height 14
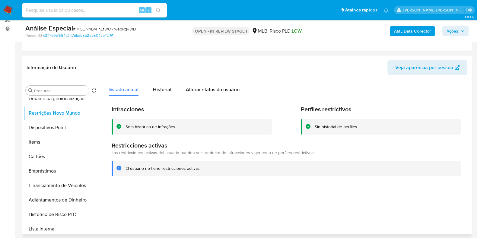
scroll to position [92, 0]
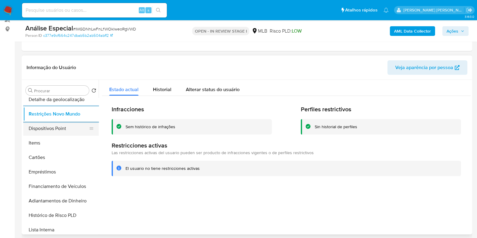
click at [72, 128] on button "Dispositivos Point" at bounding box center [58, 128] width 71 height 14
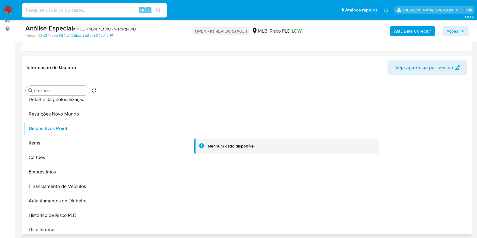
scroll to position [0, 0]
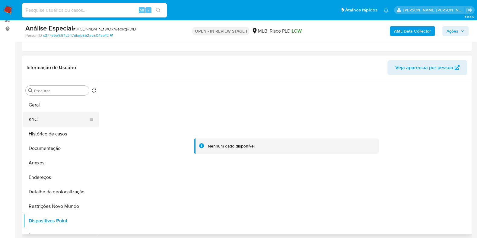
click at [78, 115] on button "KYC" at bounding box center [58, 119] width 71 height 14
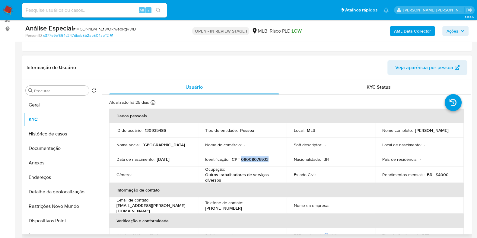
drag, startPoint x: 270, startPoint y: 160, endPoint x: 241, endPoint y: 159, distance: 29.6
click at [241, 159] on div "Identificação : CPF 08008076933" at bounding box center [242, 159] width 74 height 5
copy p "08008076933"
drag, startPoint x: 413, startPoint y: 129, endPoint x: 445, endPoint y: 130, distance: 31.7
click at [445, 130] on div "Nome completo : Samara Schmitz" at bounding box center [419, 130] width 74 height 5
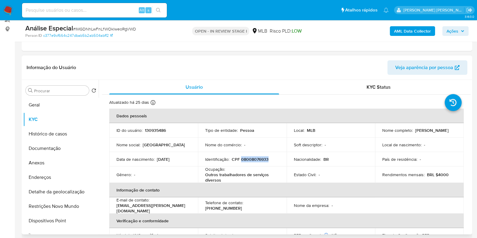
copy p "Samara Schmitz"
drag, startPoint x: 268, startPoint y: 160, endPoint x: 240, endPoint y: 159, distance: 27.2
click at [240, 159] on div "Identificação : CPF 08008076933" at bounding box center [242, 159] width 74 height 5
copy p "08008076933"
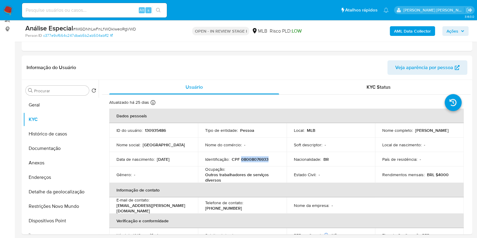
click at [403, 33] on b "AML Data Collector" at bounding box center [412, 31] width 37 height 10
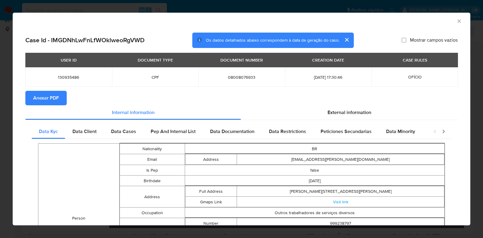
click at [58, 99] on span "Anexar PDF" at bounding box center [46, 97] width 26 height 13
click at [456, 22] on icon "Fechar a janela" at bounding box center [459, 21] width 6 height 6
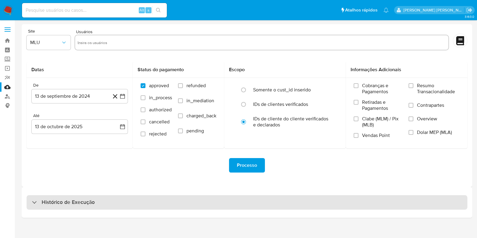
click at [72, 202] on h3 "Histórico de Execução" at bounding box center [68, 202] width 53 height 7
select select "10"
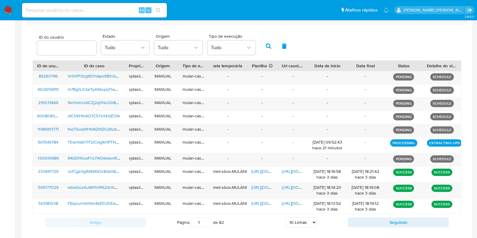
scroll to position [186, 0]
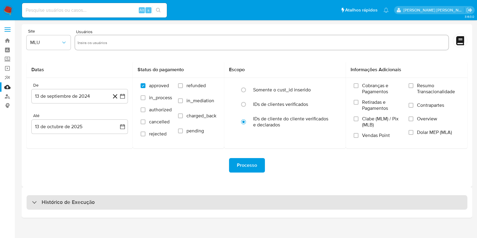
click at [115, 203] on div "Histórico de Execução" at bounding box center [247, 202] width 441 height 14
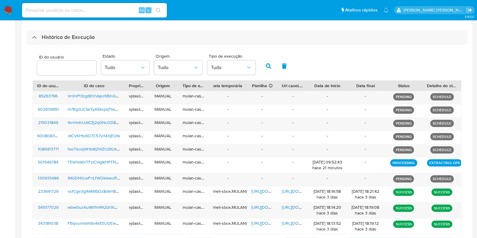
scroll to position [169, 0]
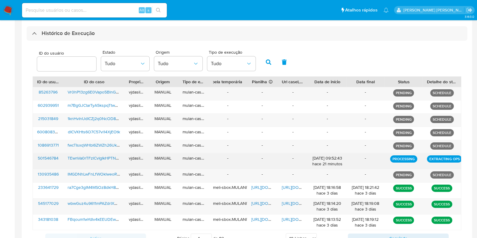
click at [98, 157] on span "TEwnVa0rTFzlCvIgIkHPTNOt" at bounding box center [94, 158] width 53 height 6
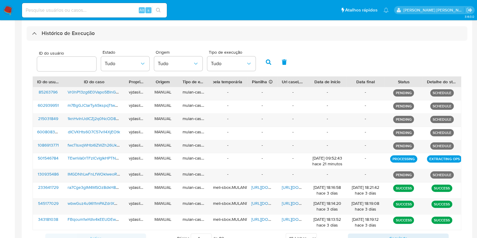
scroll to position [216, 0]
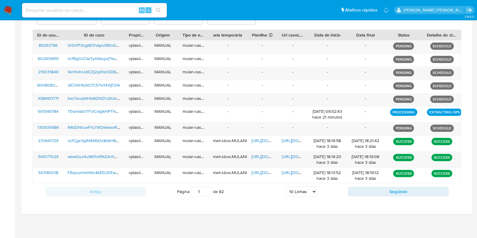
click at [295, 192] on select "5 Linhas 10 Linhas 20 Linhas 25 Linhas 50 Linhas 100 Linhas" at bounding box center [301, 191] width 31 height 10
select select "100"
click at [286, 186] on select "5 Linhas 10 Linhas 20 Linhas 25 Linhas 50 Linhas 100 Linhas" at bounding box center [301, 191] width 31 height 10
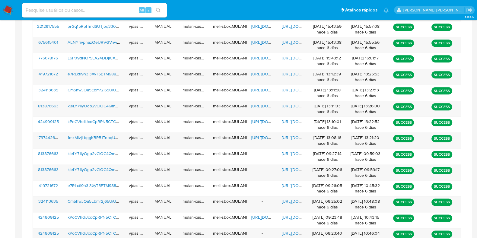
scroll to position [973, 0]
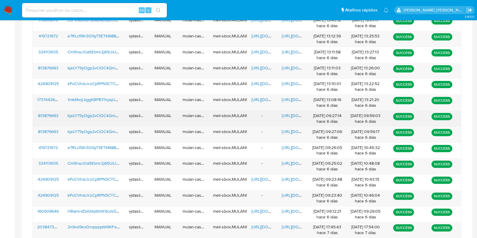
click at [292, 113] on span "https://docs.google.com/document/d/1oIpUqjIVVHB7xjxGPahIXslwmVkceZSjrWGoO0iZnBM…" at bounding box center [303, 116] width 42 height 6
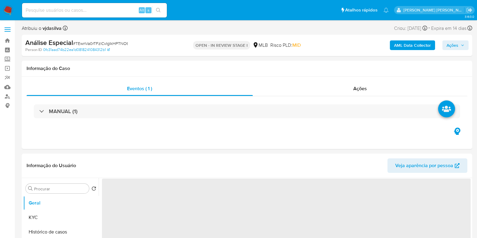
select select "10"
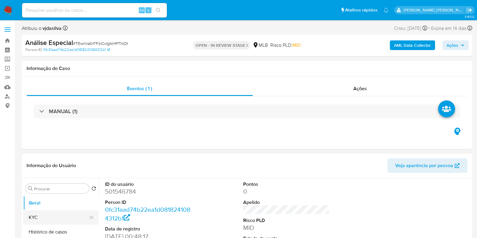
click at [64, 214] on button "KYC" at bounding box center [58, 217] width 71 height 14
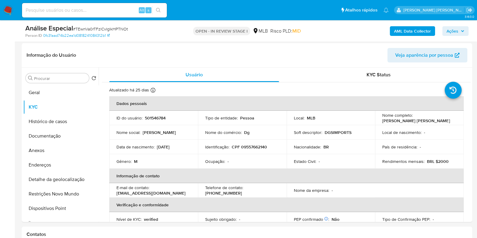
scroll to position [88, 0]
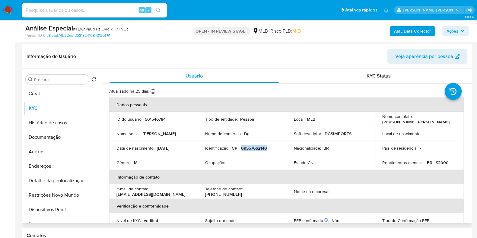
drag, startPoint x: 271, startPoint y: 149, endPoint x: 240, endPoint y: 148, distance: 31.1
click at [240, 148] on div "Identificação : CPF 09557662140" at bounding box center [242, 147] width 74 height 5
copy p "09557662140"
click at [416, 31] on b "AML Data Collector" at bounding box center [412, 31] width 37 height 10
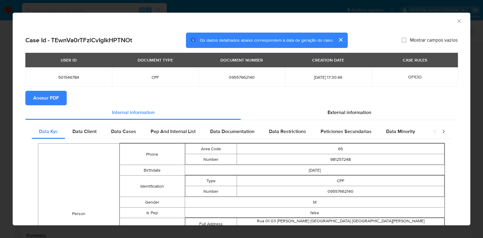
click at [53, 95] on span "Anexar PDF" at bounding box center [46, 97] width 26 height 13
click at [456, 23] on icon "Fechar a janela" at bounding box center [459, 21] width 6 height 6
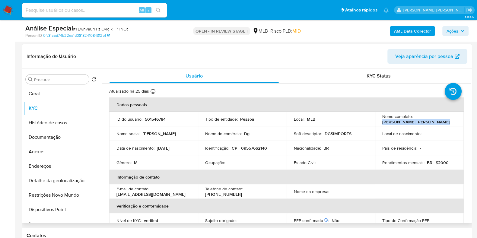
drag, startPoint x: 380, startPoint y: 123, endPoint x: 436, endPoint y: 122, distance: 55.8
click at [436, 122] on div "Nome completo : Douglas Gabriel Nunes Silva" at bounding box center [419, 119] width 74 height 11
copy p "Douglas Gabriel Nunes Silva"
drag, startPoint x: 268, startPoint y: 149, endPoint x: 240, endPoint y: 146, distance: 28.8
click at [240, 146] on div "Identificação : CPF 09557662140" at bounding box center [242, 147] width 74 height 5
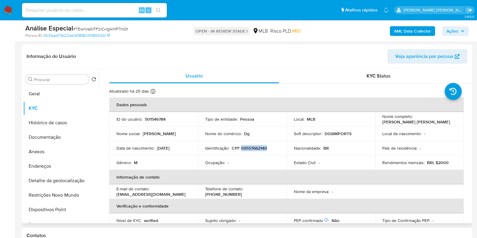
copy p "09557662140"
click at [54, 96] on button "Geral" at bounding box center [58, 94] width 71 height 14
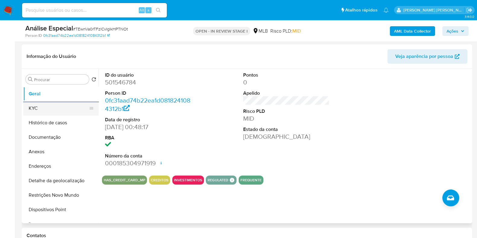
click at [54, 109] on button "KYC" at bounding box center [58, 108] width 71 height 14
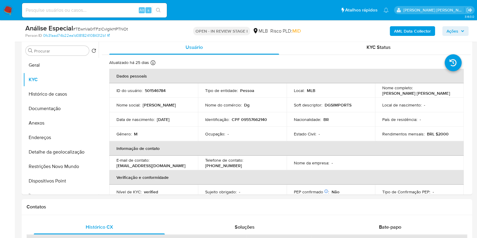
scroll to position [117, 0]
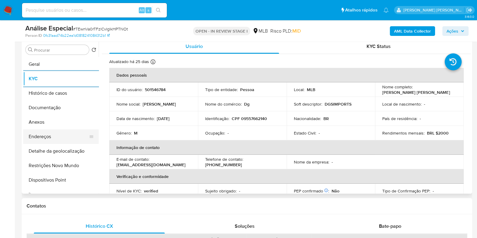
click at [71, 138] on button "Endereços" at bounding box center [58, 136] width 71 height 14
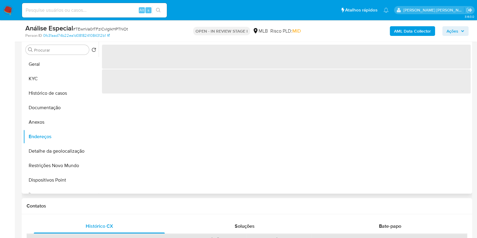
drag, startPoint x: 96, startPoint y: 83, endPoint x: 97, endPoint y: 87, distance: 3.6
click at [97, 87] on ul "Geral KYC Histórico de casos Documentação Anexos Endereços Detalhe da geolocali…" at bounding box center [60, 125] width 75 height 136
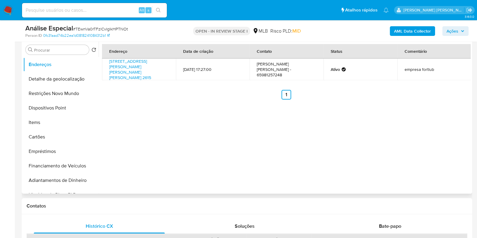
scroll to position [68, 0]
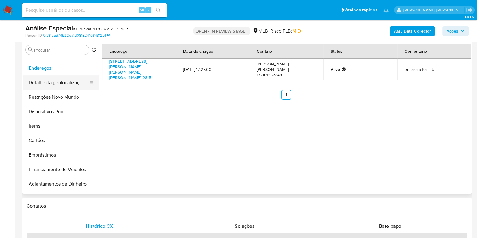
click at [70, 86] on button "Detalhe da geolocalização" at bounding box center [58, 82] width 71 height 14
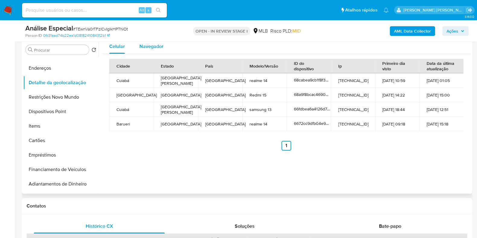
click at [160, 49] on span "Navegador" at bounding box center [151, 46] width 24 height 7
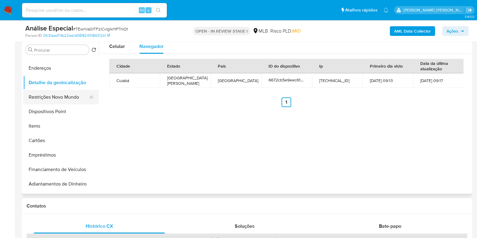
click at [66, 98] on button "Restrições Novo Mundo" at bounding box center [58, 97] width 71 height 14
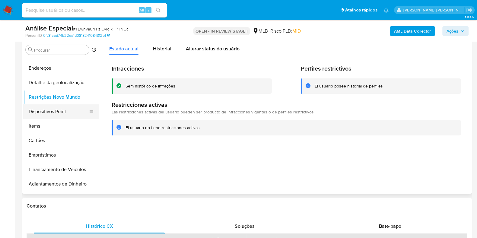
click at [60, 108] on button "Dispositivos Point" at bounding box center [58, 111] width 71 height 14
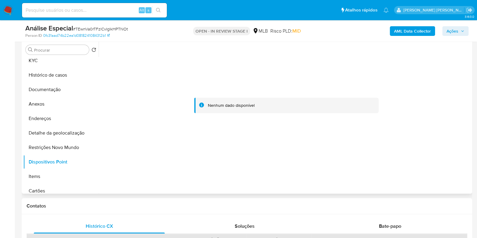
scroll to position [0, 0]
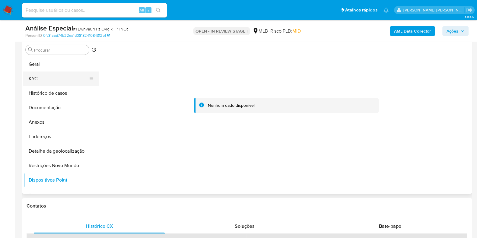
click at [64, 77] on button "KYC" at bounding box center [58, 78] width 71 height 14
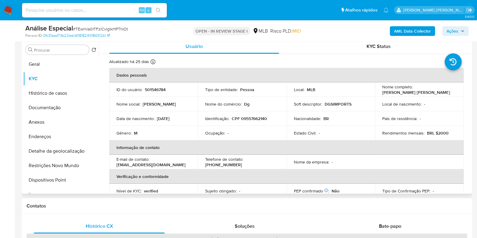
click at [402, 94] on p "Douglas Gabriel Nunes Silva" at bounding box center [416, 92] width 68 height 5
copy div "Nome completo : Douglas Gabriel Nunes Silva"
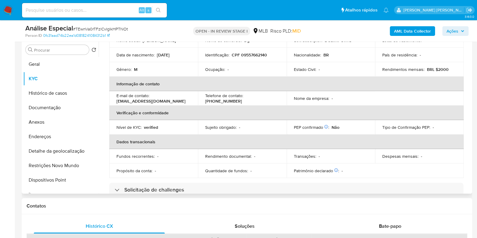
scroll to position [36, 0]
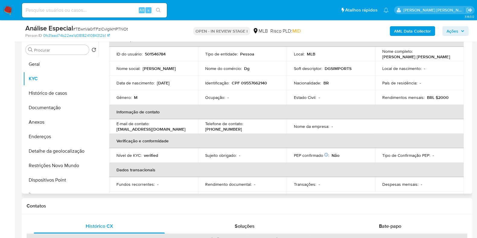
click at [265, 83] on p "CPF 09557662140" at bounding box center [249, 82] width 35 height 5
drag, startPoint x: 267, startPoint y: 84, endPoint x: 241, endPoint y: 81, distance: 26.3
click at [241, 81] on div "Identificação : CPF 09557662140" at bounding box center [242, 82] width 74 height 5
copy p "09557662140"
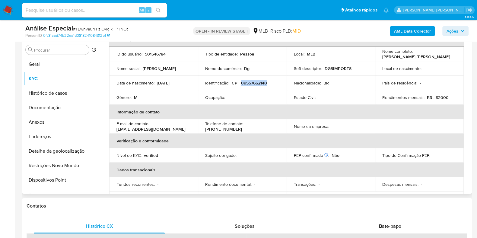
click at [241, 84] on p "CPF 09557662140" at bounding box center [249, 82] width 35 height 5
drag, startPoint x: 241, startPoint y: 82, endPoint x: 278, endPoint y: 82, distance: 36.8
click at [278, 82] on div "Identificação : CPF 09557662140" at bounding box center [242, 82] width 74 height 5
copy p "09557662140"
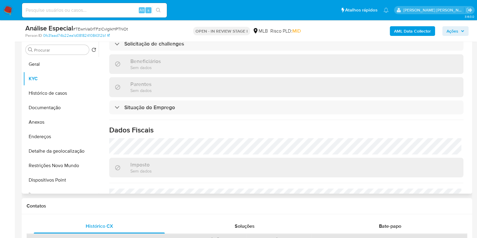
scroll to position [268, 0]
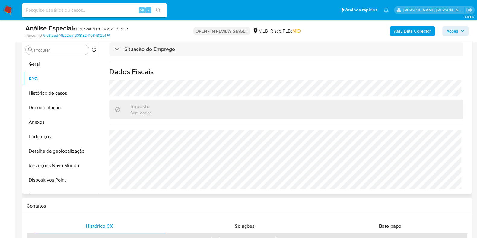
click at [471, 118] on div "Procurar Retornar ao pedido padrão Geral KYC Histórico de casos Documentação An…" at bounding box center [247, 116] width 450 height 154
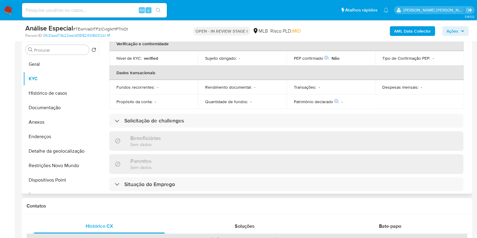
scroll to position [0, 0]
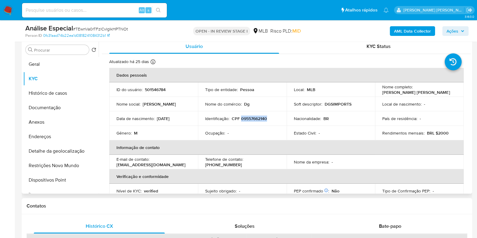
drag, startPoint x: 269, startPoint y: 118, endPoint x: 240, endPoint y: 119, distance: 29.0
click at [240, 119] on div "Identificação : CPF 09557662140" at bounding box center [242, 118] width 74 height 5
copy p "09557662140"
click at [399, 92] on p "Douglas Gabriel Nunes Silva" at bounding box center [416, 92] width 68 height 5
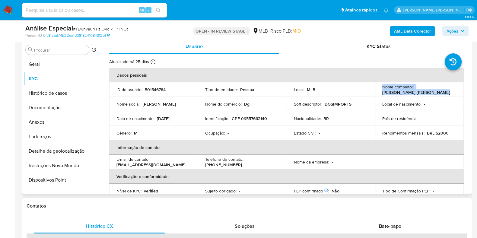
click at [399, 92] on p "Douglas Gabriel Nunes Silva" at bounding box center [416, 92] width 68 height 5
copy div "Nome completo : Douglas Gabriel Nunes Silva"
click at [49, 65] on button "Geral" at bounding box center [58, 64] width 71 height 14
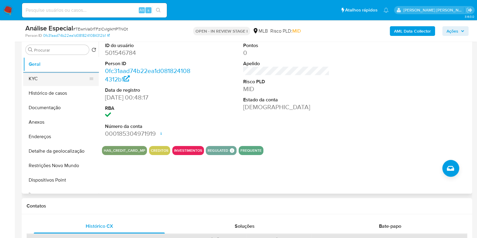
click at [69, 82] on button "KYC" at bounding box center [58, 78] width 71 height 14
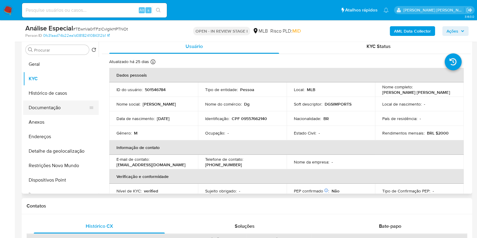
click at [64, 109] on button "Documentação" at bounding box center [58, 107] width 71 height 14
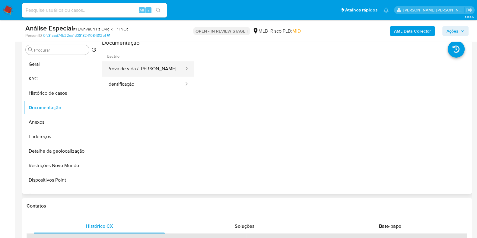
click at [137, 71] on button "Prova de vida / Selfie" at bounding box center [143, 68] width 83 height 15
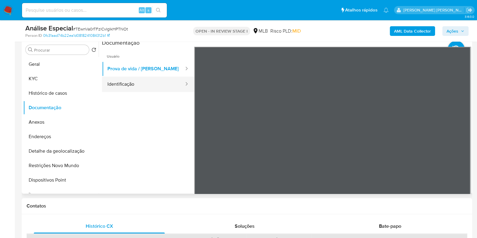
click at [140, 84] on button "Identificação" at bounding box center [143, 84] width 83 height 15
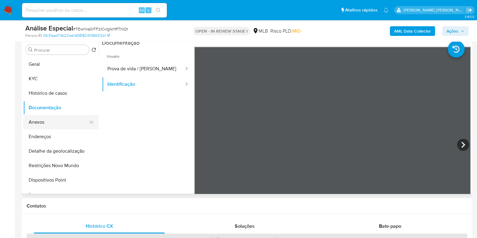
click at [60, 117] on button "Anexos" at bounding box center [58, 122] width 71 height 14
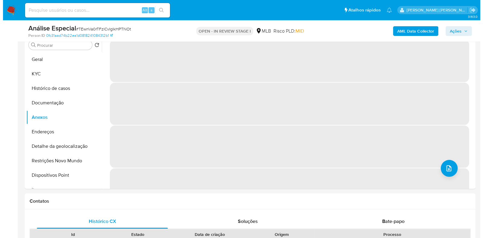
scroll to position [125, 0]
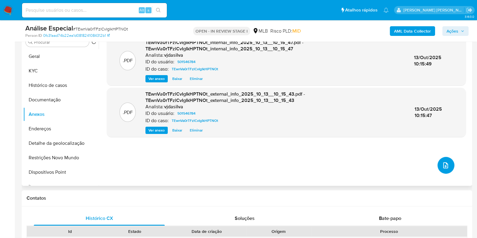
click at [442, 168] on span "upload-file" at bounding box center [445, 165] width 7 height 7
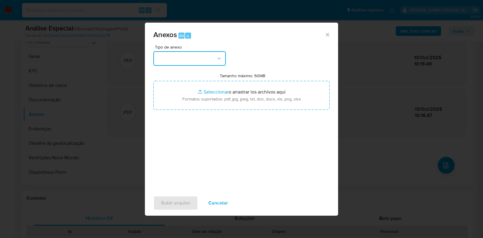
click at [223, 56] on button "button" at bounding box center [189, 58] width 72 height 14
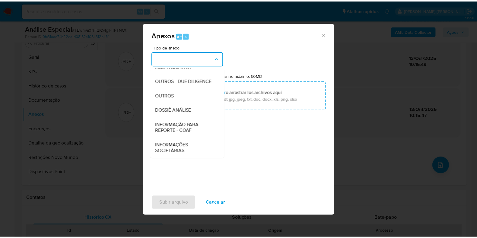
scroll to position [93, 0]
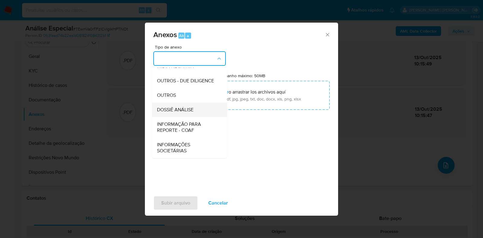
click at [198, 112] on div "DOSSIÊ ANÁLISE" at bounding box center [188, 110] width 62 height 14
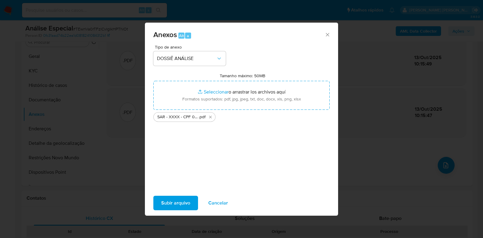
click at [184, 203] on span "Subir arquivo" at bounding box center [175, 202] width 29 height 13
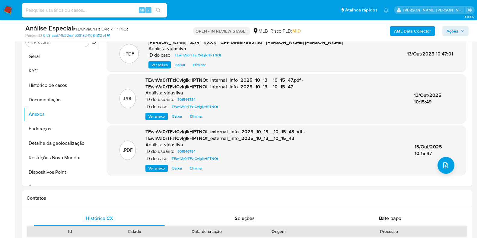
click at [452, 33] on span "Ações" at bounding box center [452, 31] width 12 height 10
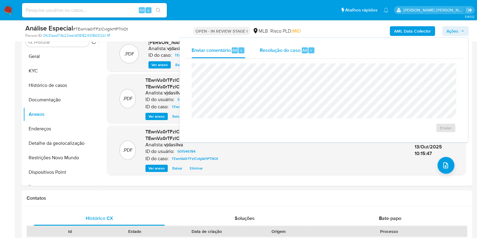
click at [285, 50] on span "Resolução do caso" at bounding box center [280, 49] width 41 height 7
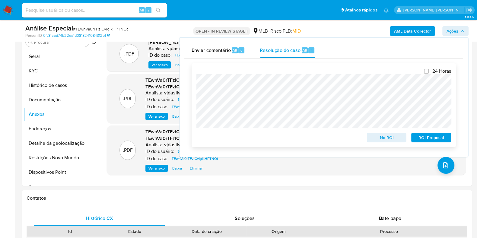
click at [421, 141] on span "ROI Proposal" at bounding box center [430, 137] width 31 height 8
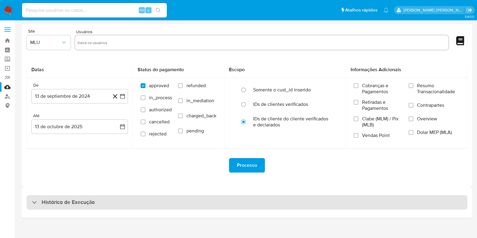
click at [120, 202] on div "Histórico de Execução" at bounding box center [247, 202] width 441 height 14
select select "10"
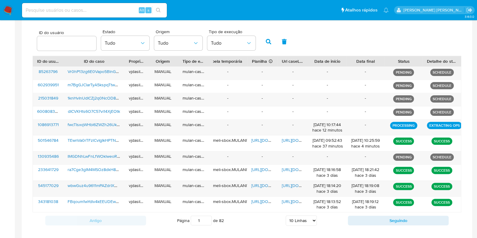
scroll to position [190, 0]
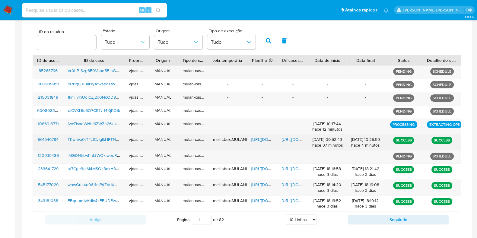
click at [291, 138] on span "[URL][DOMAIN_NAME]" at bounding box center [303, 139] width 42 height 6
click at [290, 136] on span "[URL][DOMAIN_NAME]" at bounding box center [303, 139] width 42 height 6
click at [255, 139] on span "[URL][DOMAIN_NAME]" at bounding box center [272, 139] width 42 height 6
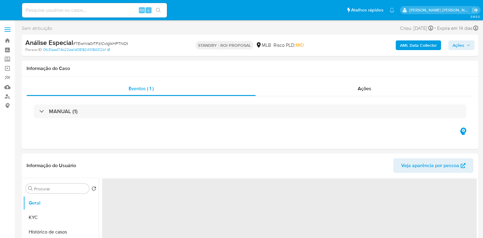
select select "10"
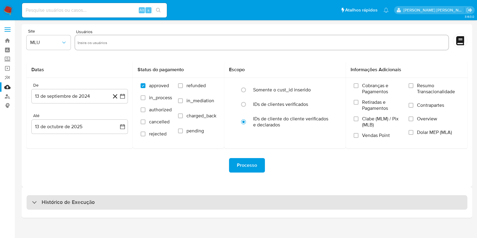
click at [130, 208] on div "Histórico de Execução" at bounding box center [247, 202] width 441 height 14
select select "10"
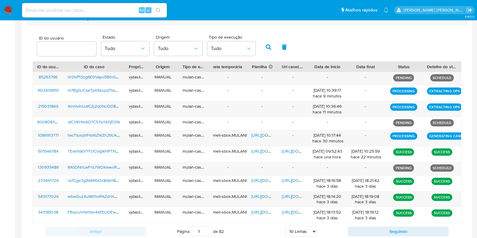
scroll to position [184, 0]
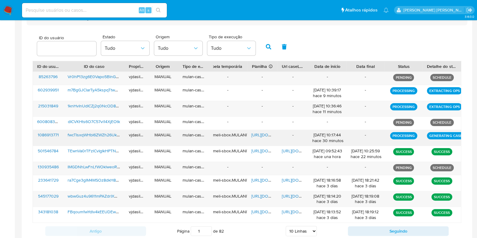
click at [98, 134] on span "fwcTIsxqWHbl6ZWZh26UkHBJ" at bounding box center [96, 135] width 57 height 6
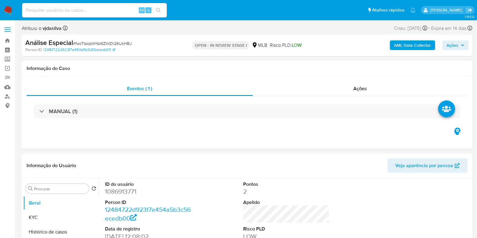
select select "10"
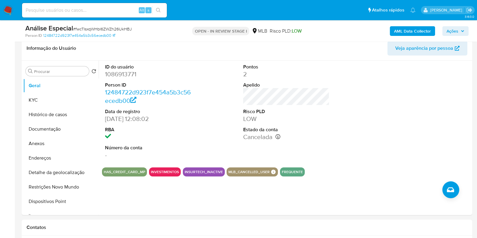
scroll to position [95, 0]
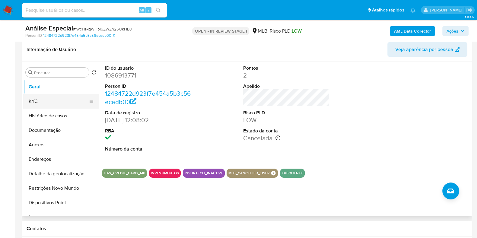
click at [63, 100] on button "KYC" at bounding box center [58, 101] width 71 height 14
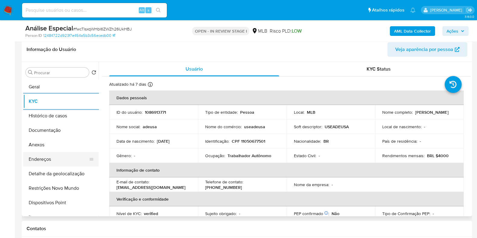
click at [69, 159] on button "Endereços" at bounding box center [58, 159] width 71 height 14
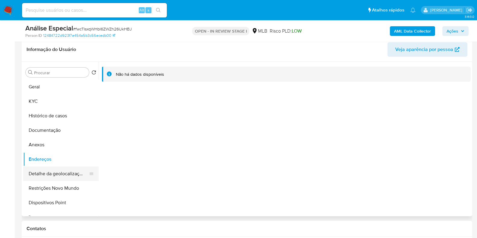
click at [50, 175] on button "Detalhe da geolocalização" at bounding box center [58, 174] width 71 height 14
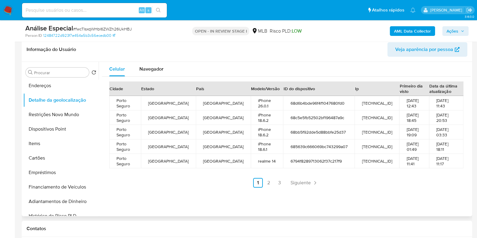
scroll to position [77, 0]
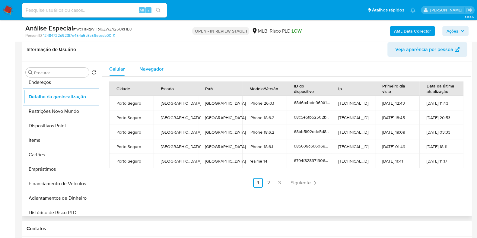
click at [151, 66] on span "Navegador" at bounding box center [151, 68] width 24 height 7
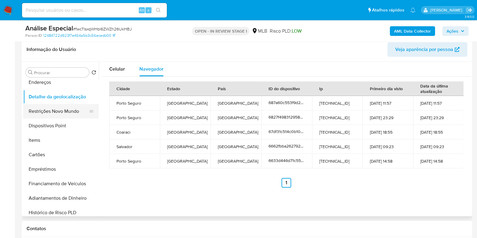
click at [56, 114] on button "Restrições Novo Mundo" at bounding box center [58, 111] width 71 height 14
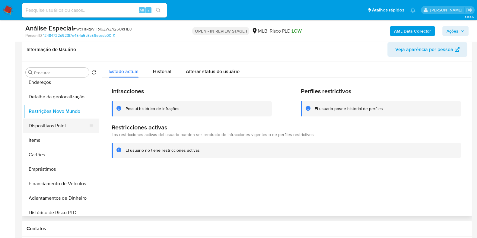
click at [72, 127] on button "Dispositivos Point" at bounding box center [58, 126] width 71 height 14
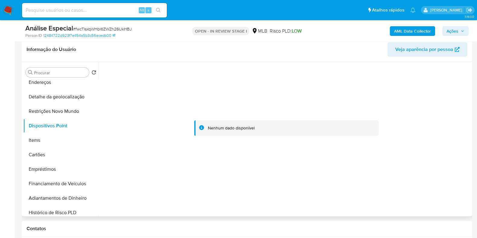
scroll to position [0, 0]
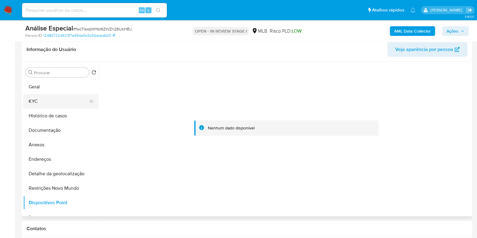
click at [65, 102] on button "KYC" at bounding box center [58, 101] width 71 height 14
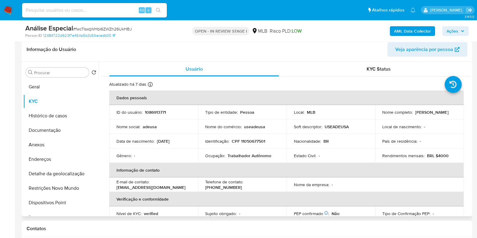
click at [415, 115] on p "Valeska Vitoria de Souza Santos" at bounding box center [431, 112] width 33 height 5
click at [445, 113] on div "Nome completo : Valeska Vitoria de Souza Santos" at bounding box center [419, 112] width 74 height 5
drag, startPoint x: 440, startPoint y: 115, endPoint x: 379, endPoint y: 116, distance: 61.9
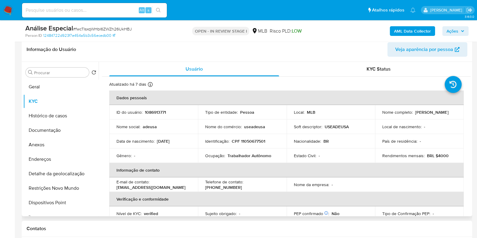
click at [379, 116] on td "Nome completo : Valeska Vitoria de Souza Santos" at bounding box center [419, 112] width 89 height 14
copy p "Valeska Vitoria de Souza Santos"
click at [388, 118] on td "Nome completo : Valeska Vitoria de Souza Santos" at bounding box center [419, 112] width 89 height 14
drag, startPoint x: 381, startPoint y: 116, endPoint x: 442, endPoint y: 116, distance: 60.9
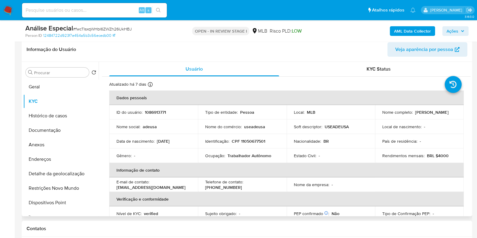
click at [442, 115] on div "Nome completo : Valeska Vitoria de Souza Santos" at bounding box center [419, 112] width 74 height 5
copy p "Valeska Vitoria de Souza Santos"
drag, startPoint x: 268, startPoint y: 141, endPoint x: 240, endPoint y: 140, distance: 27.5
click at [240, 140] on div "Identificação : CPF 11050677501" at bounding box center [242, 140] width 74 height 5
copy p "11050677501"
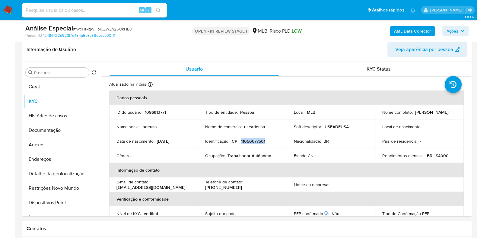
copy p "11050677501"
click at [289, 122] on td "Soft descriptor : USEADEUSA" at bounding box center [331, 126] width 89 height 14
click at [73, 87] on button "Geral" at bounding box center [58, 87] width 71 height 14
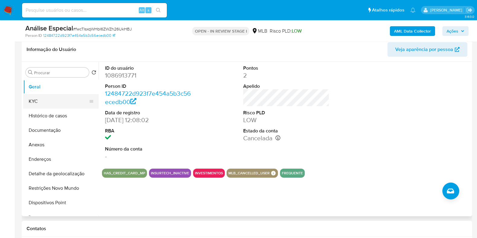
click at [48, 99] on button "KYC" at bounding box center [58, 101] width 71 height 14
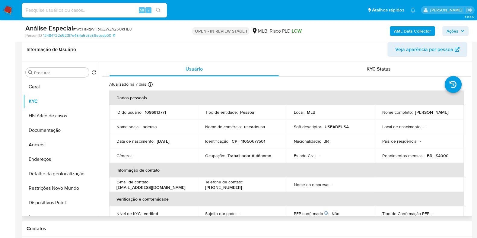
click at [240, 154] on p "Trabalhador Autônomo" at bounding box center [249, 155] width 44 height 5
copy div "Ocupação : Trabalhador Autônomo"
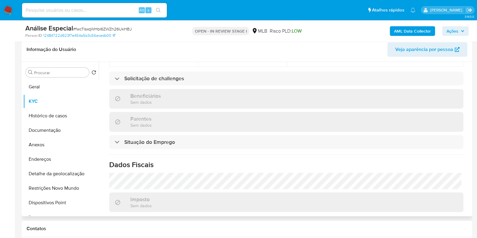
scroll to position [268, 0]
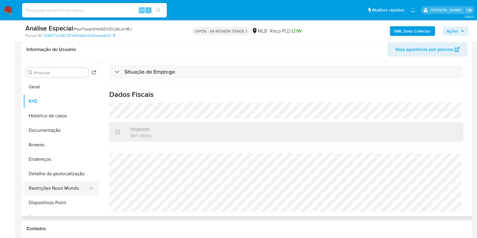
click at [72, 186] on button "Restrições Novo Mundo" at bounding box center [58, 188] width 71 height 14
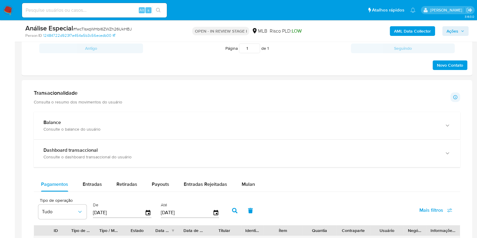
scroll to position [371, 0]
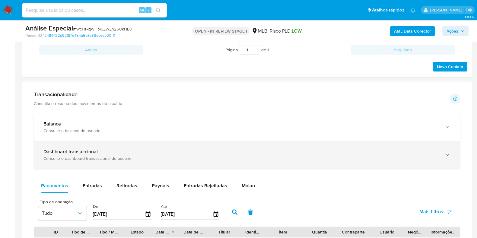
click at [428, 152] on div "Dashboard transaccional" at bounding box center [240, 152] width 395 height 6
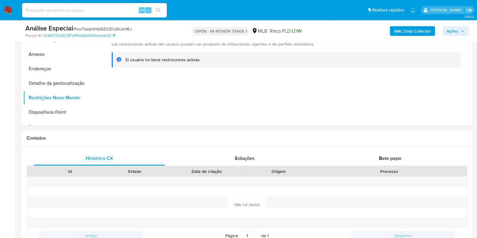
scroll to position [140, 0]
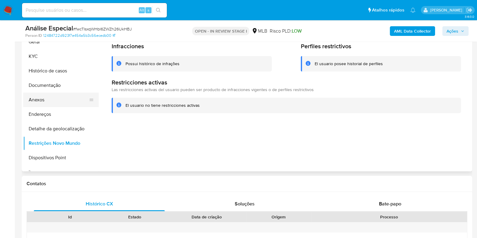
click at [65, 104] on button "Anexos" at bounding box center [58, 100] width 71 height 14
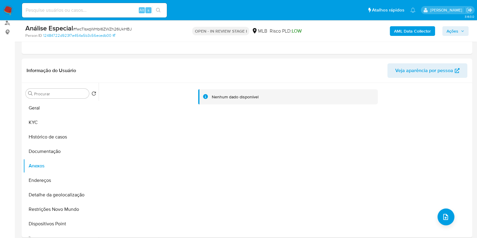
scroll to position [75, 0]
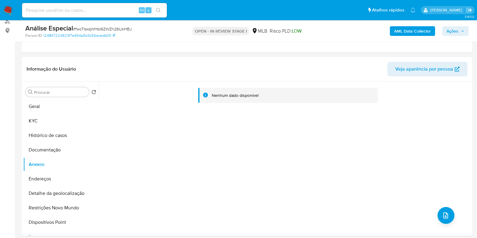
click at [406, 27] on b "AML Data Collector" at bounding box center [412, 31] width 37 height 10
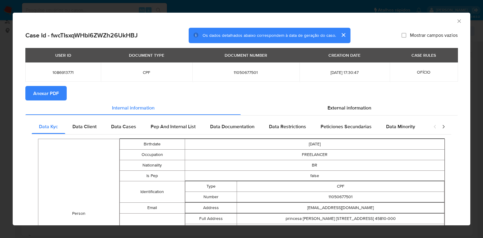
click at [57, 96] on span "Anexar PDF" at bounding box center [46, 93] width 26 height 13
click at [456, 24] on icon "Fechar a janela" at bounding box center [459, 21] width 6 height 6
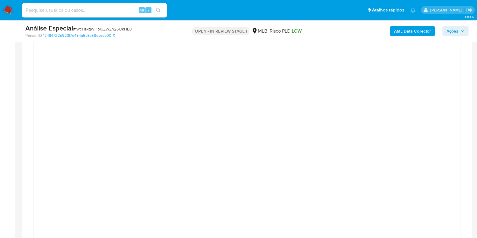
scroll to position [508, 0]
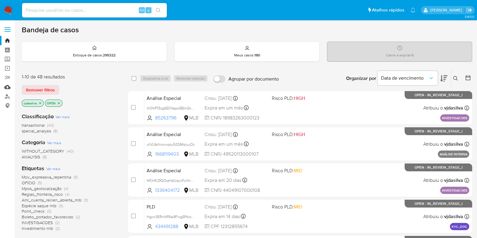
click at [8, 89] on link "Mulan" at bounding box center [36, 86] width 72 height 9
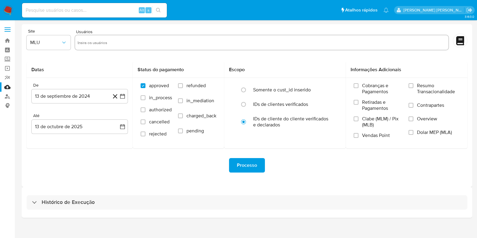
scroll to position [5, 0]
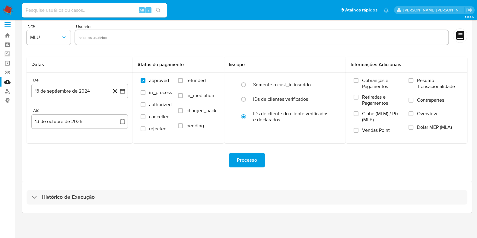
click at [368, 189] on div "Histórico de Execução" at bounding box center [247, 197] width 450 height 31
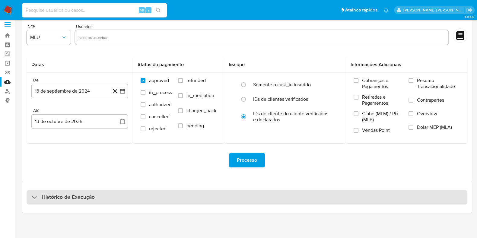
click at [366, 194] on div "Histórico de Execução" at bounding box center [247, 197] width 441 height 14
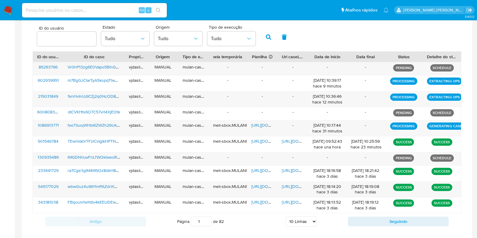
scroll to position [224, 0]
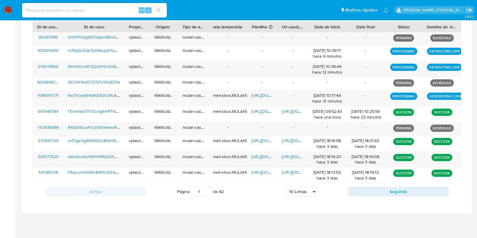
click at [305, 192] on select "5 Linhas 10 Linhas 20 Linhas 25 Linhas 50 Linhas 100 Linhas" at bounding box center [301, 191] width 31 height 10
click at [303, 188] on select "5 Linhas 10 Linhas 20 Linhas 25 Linhas 50 Linhas 100 Linhas" at bounding box center [301, 191] width 31 height 10
select select "100"
click at [286, 186] on select "5 Linhas 10 Linhas 20 Linhas 25 Linhas 50 Linhas 100 Linhas" at bounding box center [301, 191] width 31 height 10
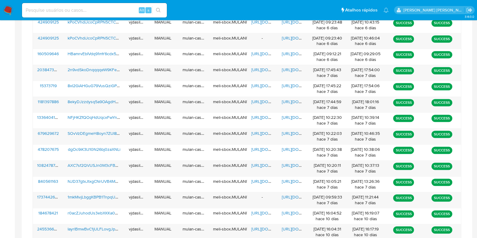
scroll to position [1107, 0]
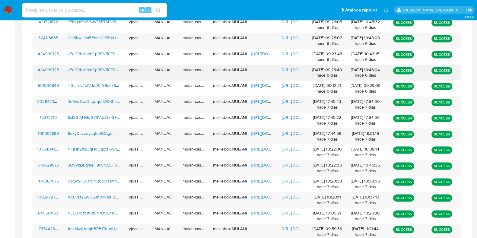
click at [287, 67] on span "[URL][DOMAIN_NAME]" at bounding box center [303, 70] width 42 height 6
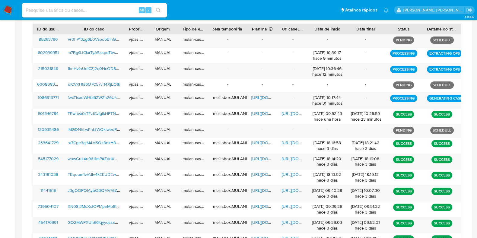
scroll to position [211, 0]
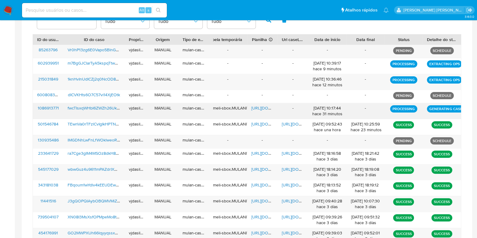
click at [260, 107] on span "[URL][DOMAIN_NAME]" at bounding box center [272, 108] width 42 height 6
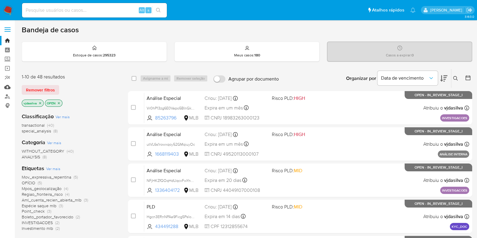
click at [9, 87] on link "Mulan" at bounding box center [36, 86] width 72 height 9
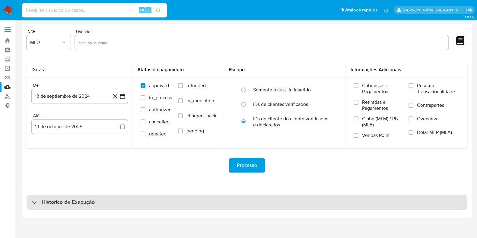
click at [354, 200] on div "Histórico de Execução" at bounding box center [247, 202] width 441 height 14
select select "10"
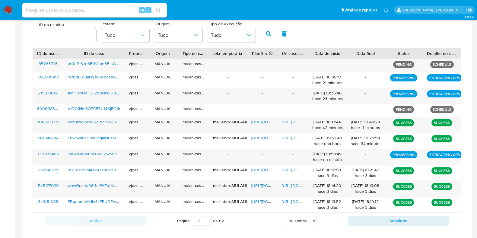
scroll to position [198, 0]
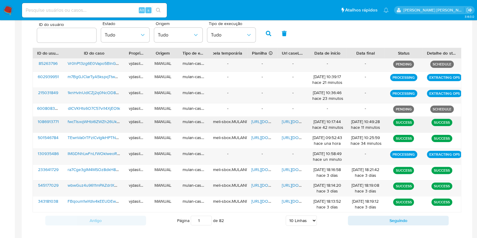
click at [291, 122] on span "[URL][DOMAIN_NAME]" at bounding box center [303, 122] width 42 height 6
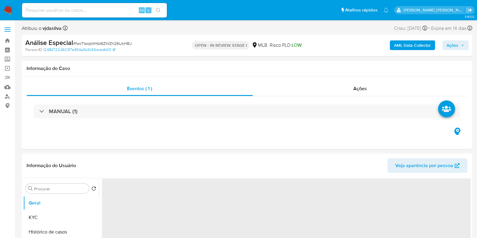
select select "10"
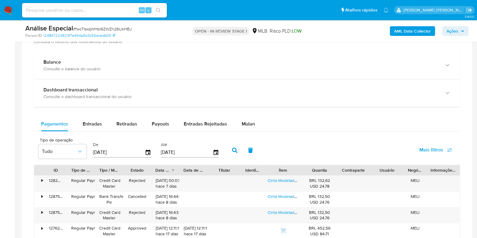
scroll to position [431, 0]
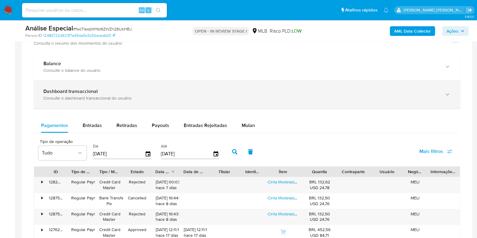
click at [419, 93] on div "Dashboard transaccional" at bounding box center [240, 91] width 395 height 6
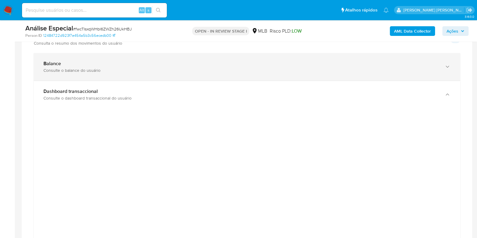
click at [155, 68] on div "Consulte o balance do usuário" at bounding box center [240, 70] width 395 height 5
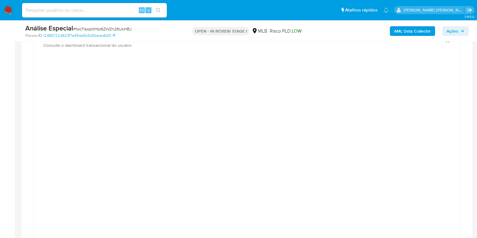
scroll to position [463, 0]
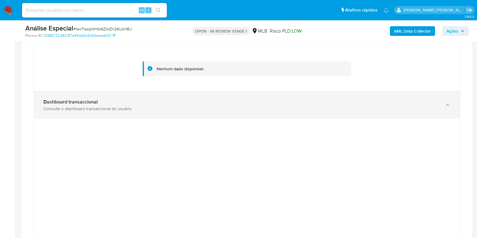
click at [441, 102] on div "Dashboard transaccional Consulte o dashboard transaccional do usuário" at bounding box center [247, 104] width 426 height 27
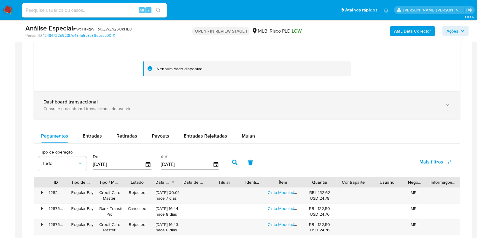
click at [441, 102] on div "Dashboard transaccional Consulte o dashboard transaccional do usuário" at bounding box center [247, 104] width 426 height 27
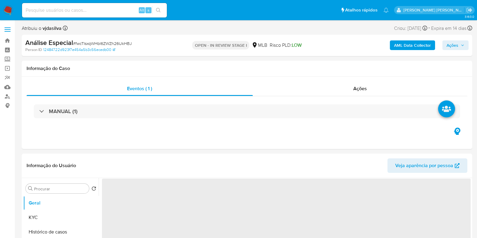
select select "10"
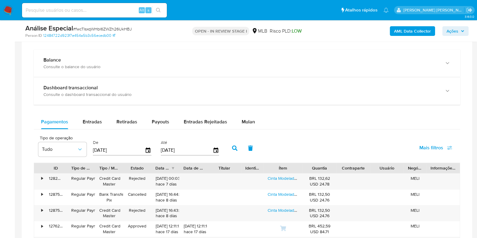
scroll to position [417, 0]
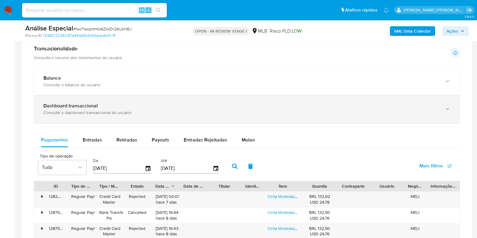
click at [423, 114] on div "Dashboard transaccional Consulte o dashboard transaccional do usuário" at bounding box center [247, 108] width 426 height 27
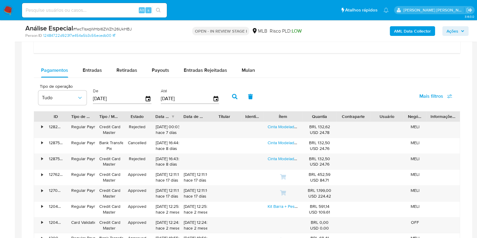
scroll to position [781, 0]
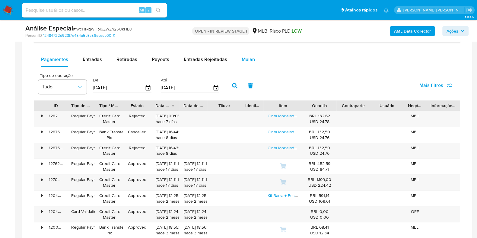
click at [245, 57] on span "Mulan" at bounding box center [248, 59] width 13 height 7
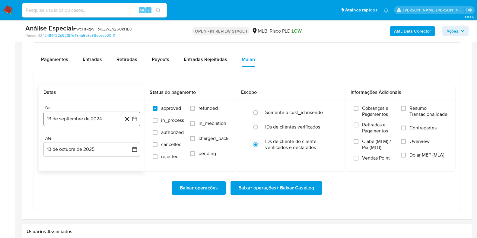
click at [84, 118] on button "13 de septiembre de 2024" at bounding box center [91, 119] width 97 height 14
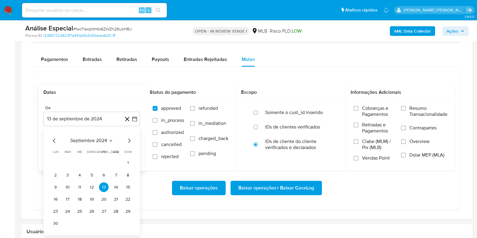
click at [103, 140] on span "septiembre 2024" at bounding box center [88, 141] width 37 height 6
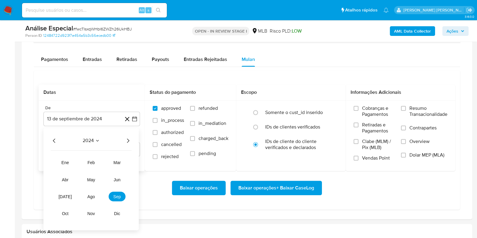
click at [130, 143] on div "2024 2024 ene feb mar abr may jun jul ago sep oct nov dic" at bounding box center [90, 179] width 95 height 102
click at [129, 141] on icon "Año siguiente" at bounding box center [127, 140] width 7 height 7
click at [69, 163] on button "ene" at bounding box center [65, 163] width 17 height 10
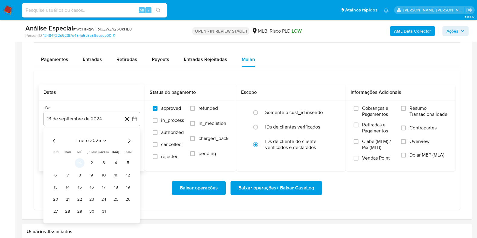
click at [82, 164] on button "1" at bounding box center [80, 163] width 10 height 10
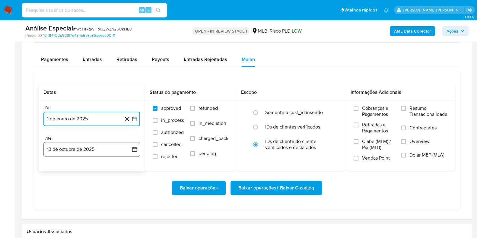
click at [94, 152] on button "13 de octubre de 2025" at bounding box center [91, 149] width 97 height 14
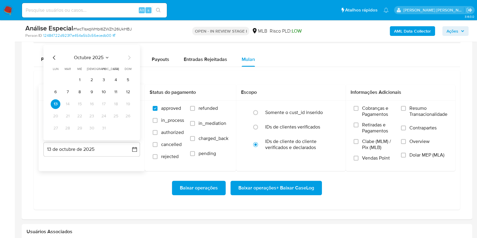
click at [53, 56] on icon "Mes anterior" at bounding box center [54, 57] width 7 height 7
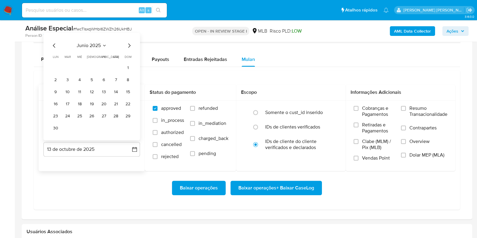
click at [53, 56] on span "lun" at bounding box center [56, 57] width 6 height 5
click at [53, 49] on div "junio 2025 junio 2025 lun lunes mar martes mié miércoles jue jueves vie viernes…" at bounding box center [92, 87] width 82 height 91
click at [53, 45] on icon "Mes anterior" at bounding box center [54, 45] width 2 height 4
click at [53, 45] on div "mayo 2025 mayo 2025 lun lunes mar martes mié miércoles jue jueves vie viernes s…" at bounding box center [91, 92] width 97 height 95
click at [55, 58] on icon "Mes anterior" at bounding box center [54, 57] width 7 height 7
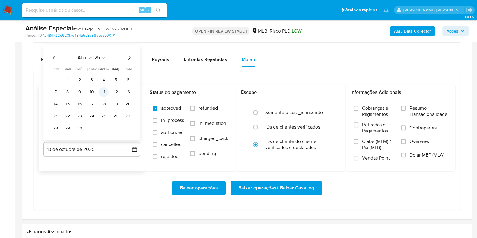
click at [105, 93] on button "11" at bounding box center [104, 92] width 10 height 10
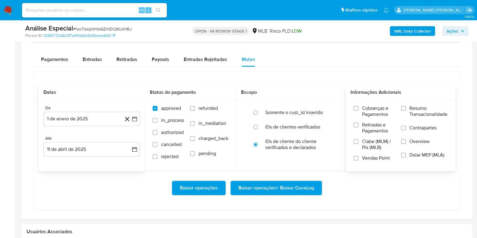
click at [420, 113] on span "Resumo Transacionalidade" at bounding box center [428, 111] width 38 height 12
click at [406, 111] on input "Resumo Transacionalidade" at bounding box center [403, 108] width 5 height 5
click at [413, 127] on span "Contrapartes" at bounding box center [422, 128] width 27 height 6
click at [406, 127] on input "Contrapartes" at bounding box center [403, 127] width 5 height 5
click at [285, 186] on span "Baixar operações + Baixar CaseLog" at bounding box center [276, 187] width 76 height 13
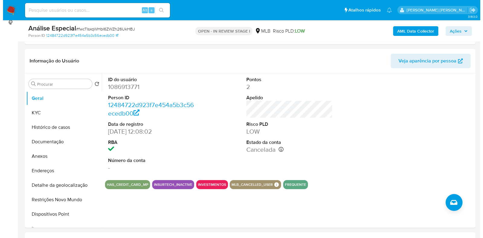
scroll to position [75, 0]
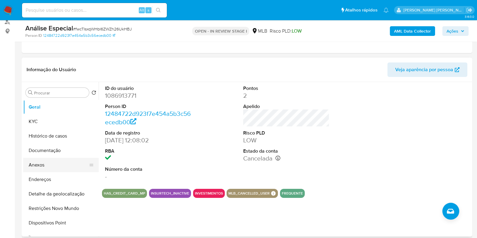
click at [70, 167] on button "Anexos" at bounding box center [58, 165] width 71 height 14
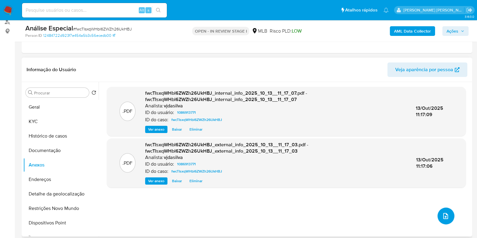
click at [440, 209] on button "upload-file" at bounding box center [445, 216] width 17 height 17
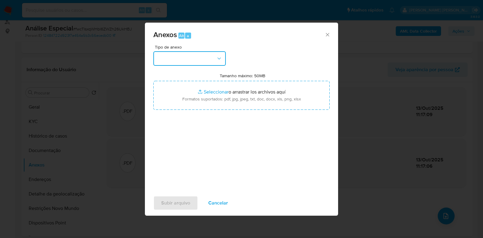
click at [207, 58] on button "button" at bounding box center [189, 58] width 72 height 14
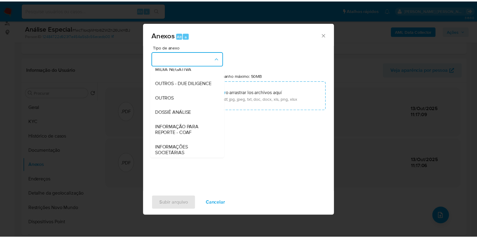
scroll to position [93, 0]
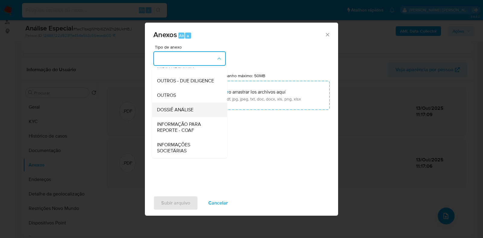
click at [198, 112] on div "DOSSIÊ ANÁLISE" at bounding box center [188, 110] width 62 height 14
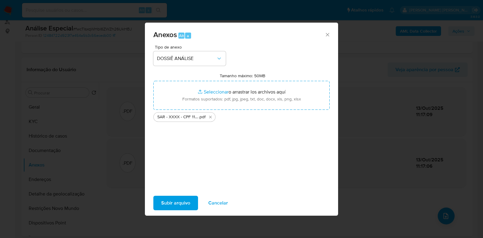
click at [172, 202] on span "Subir arquivo" at bounding box center [175, 202] width 29 height 13
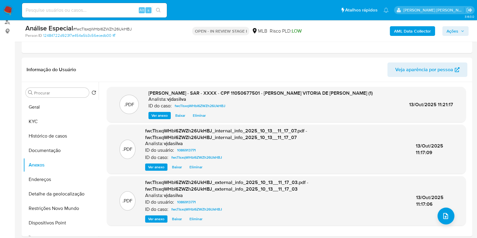
click at [452, 30] on span "Ações" at bounding box center [452, 31] width 12 height 10
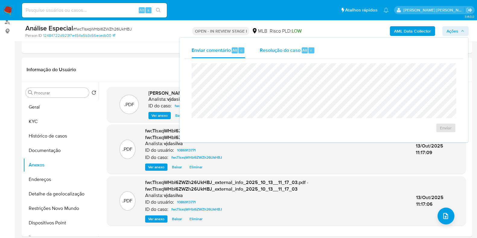
click at [278, 47] on span "Resolução do caso" at bounding box center [280, 49] width 41 height 7
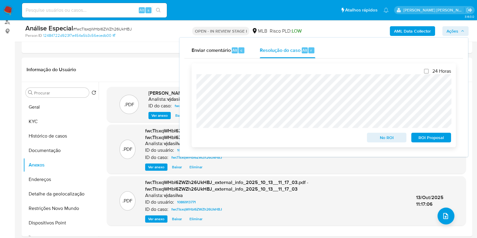
click at [434, 135] on span "ROI Proposal" at bounding box center [430, 137] width 31 height 8
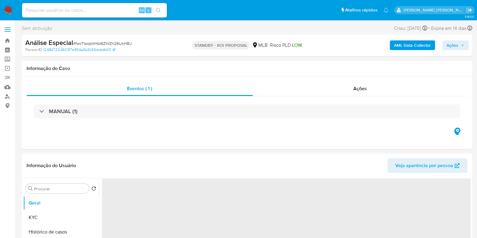
select select "10"
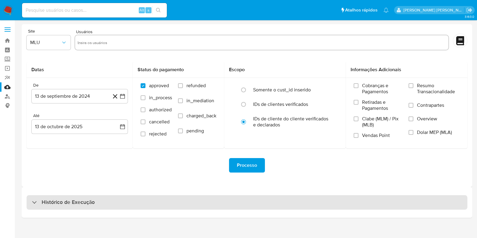
click at [74, 201] on h3 "Histórico de Execução" at bounding box center [68, 202] width 53 height 7
select select "10"
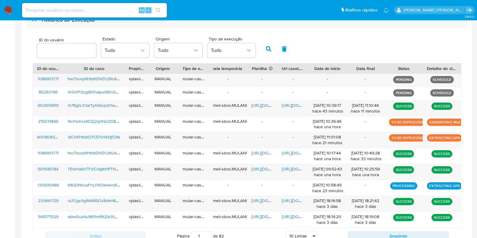
scroll to position [182, 0]
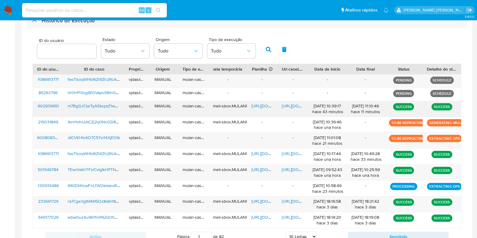
click at [288, 107] on span "[URL][DOMAIN_NAME]" at bounding box center [303, 106] width 42 height 6
click at [251, 106] on span "[URL][DOMAIN_NAME]" at bounding box center [272, 106] width 42 height 6
click at [106, 104] on span "m7BgGJClarTyA5kspqTtwd8K" at bounding box center [95, 106] width 55 height 6
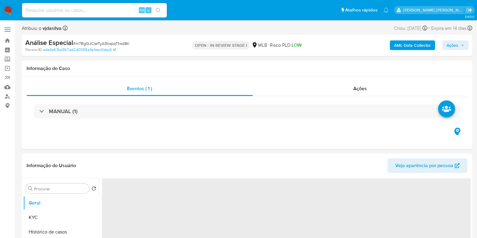
select select "10"
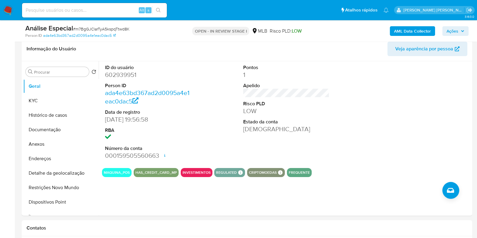
scroll to position [94, 0]
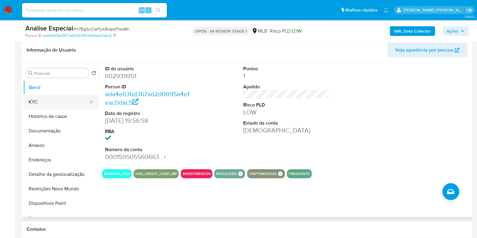
click at [47, 103] on button "KYC" at bounding box center [58, 102] width 71 height 14
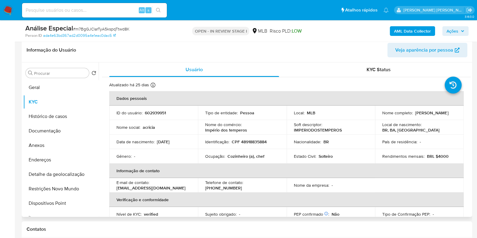
click at [242, 158] on p "Cozinheiro (a), chef" at bounding box center [245, 156] width 37 height 5
copy div "Ocupação : Cozinheiro (a), chef"
